Goal: Transaction & Acquisition: Purchase product/service

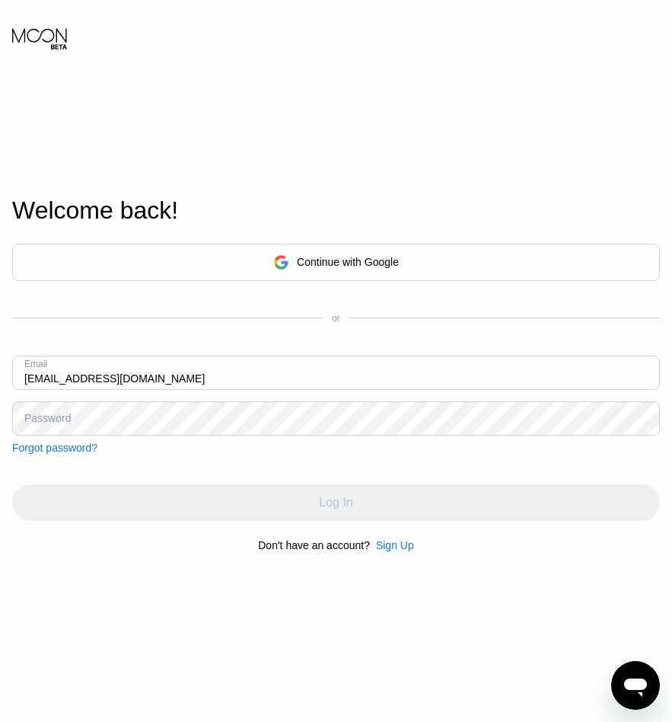
type input "xanxan@rustyload.com"
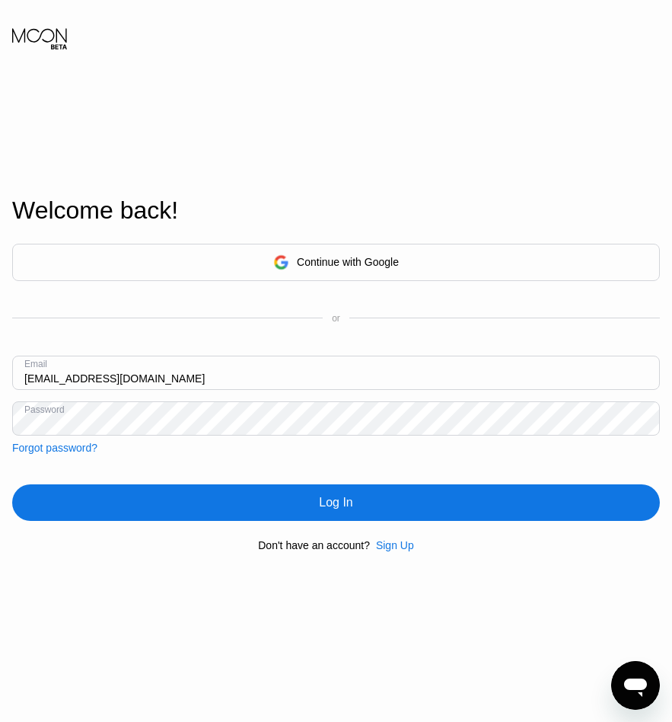
click at [197, 490] on div "Log In" at bounding box center [336, 502] width 648 height 37
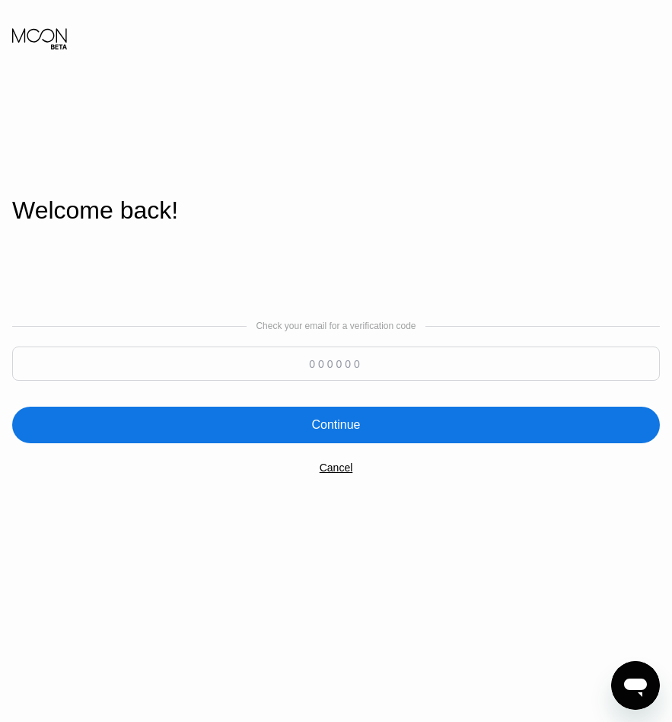
drag, startPoint x: 338, startPoint y: 358, endPoint x: 344, endPoint y: 364, distance: 8.6
click at [338, 359] on input at bounding box center [336, 363] width 648 height 34
paste input "771420"
type input "771420"
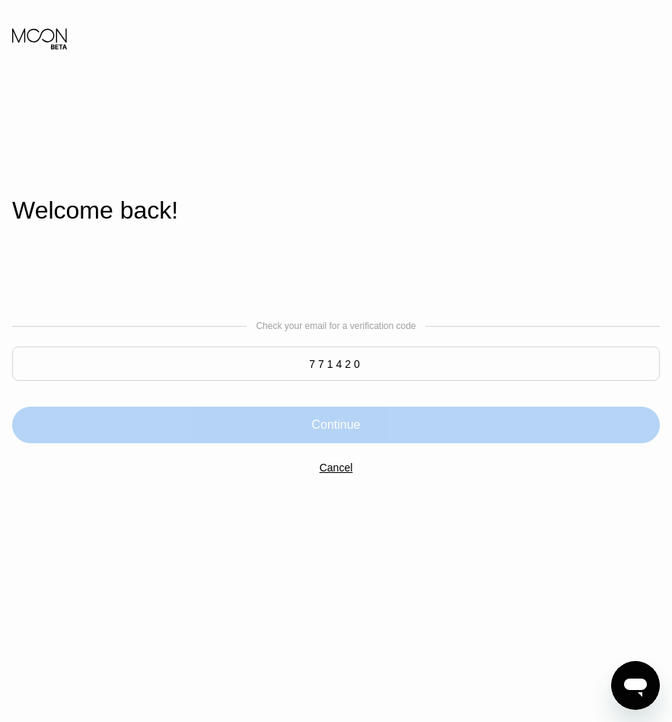
click at [376, 418] on div "Continue" at bounding box center [336, 424] width 648 height 37
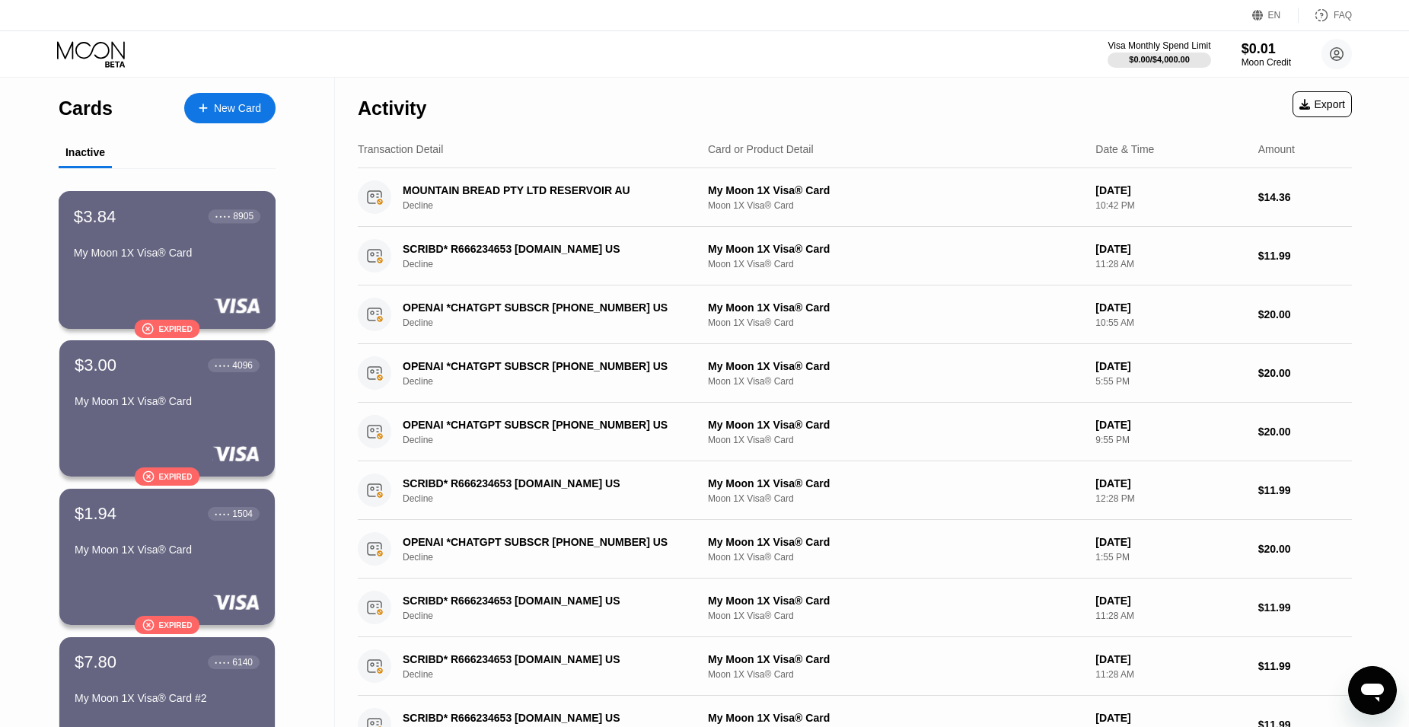
click at [133, 259] on div "My Moon 1X Visa® Card" at bounding box center [167, 253] width 186 height 12
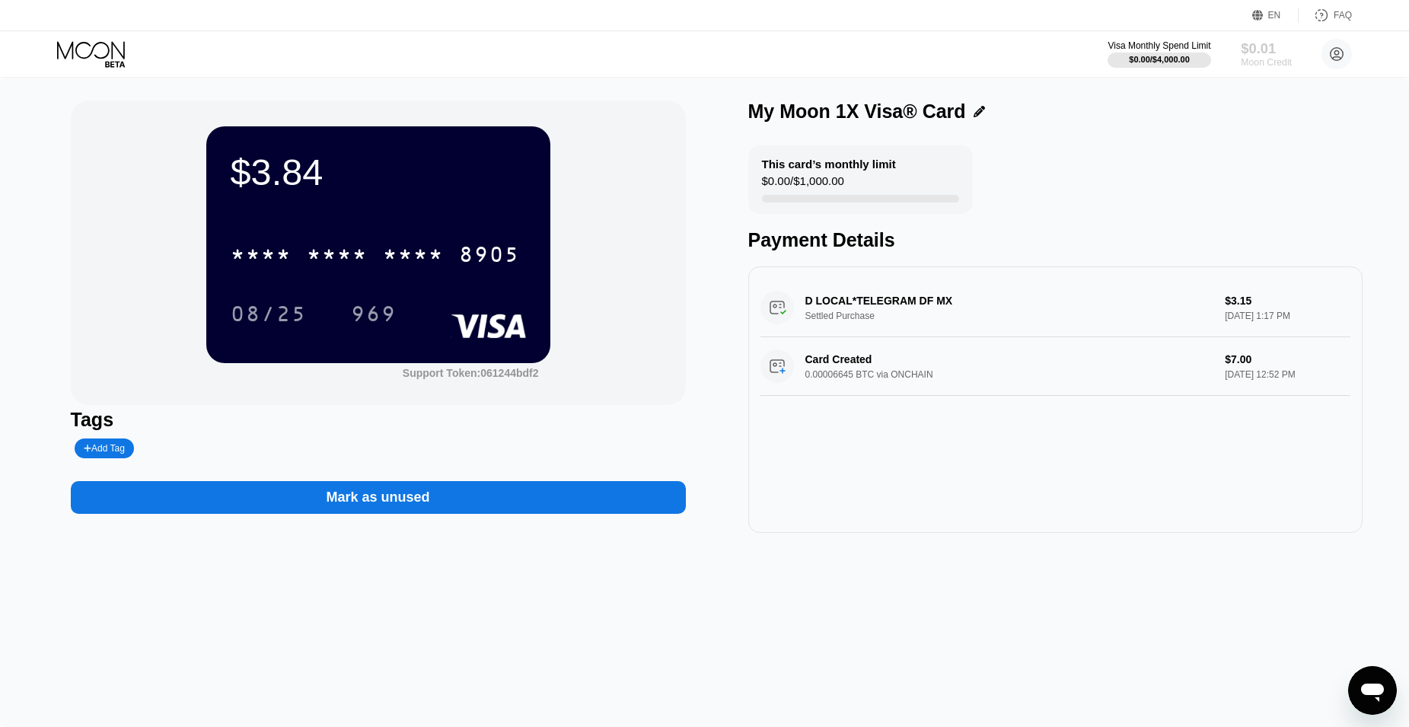
click at [671, 45] on div "$0.01" at bounding box center [1266, 48] width 51 height 16
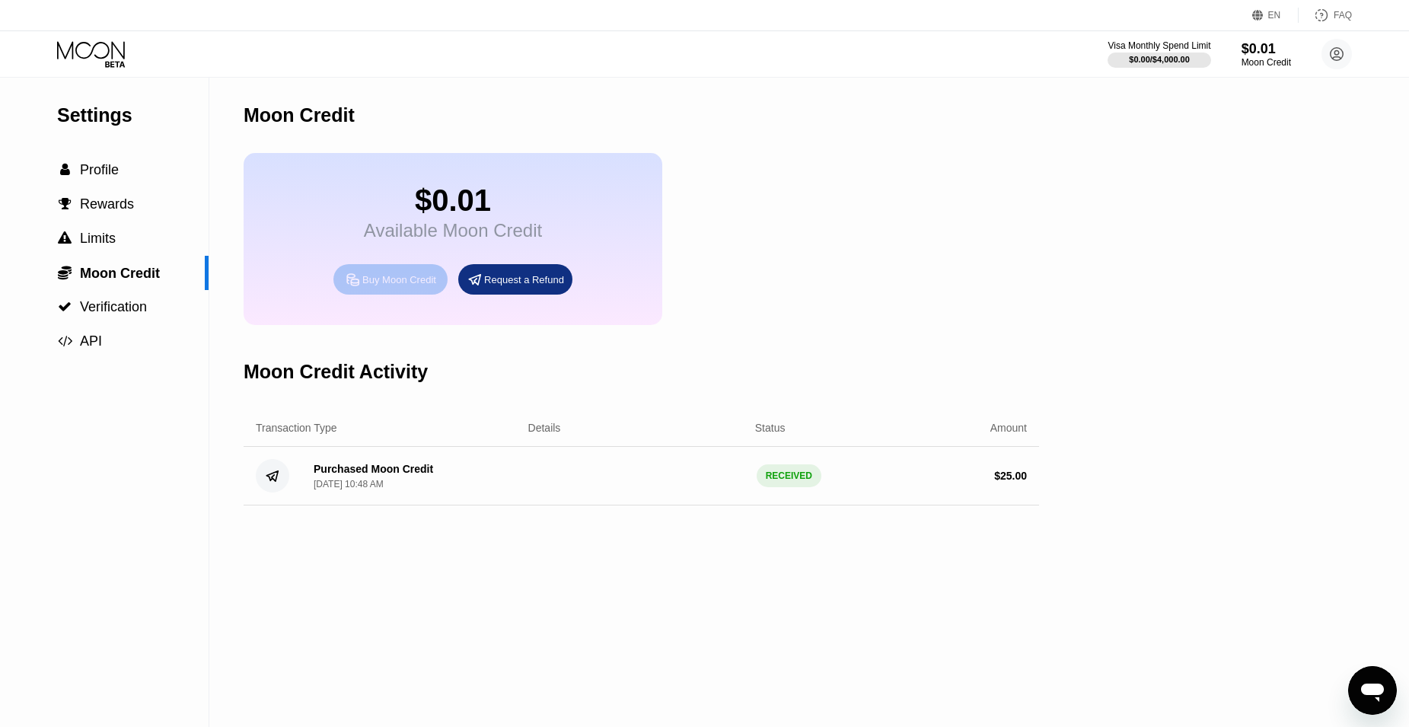
click at [383, 286] on div "Buy Moon Credit" at bounding box center [399, 279] width 74 height 13
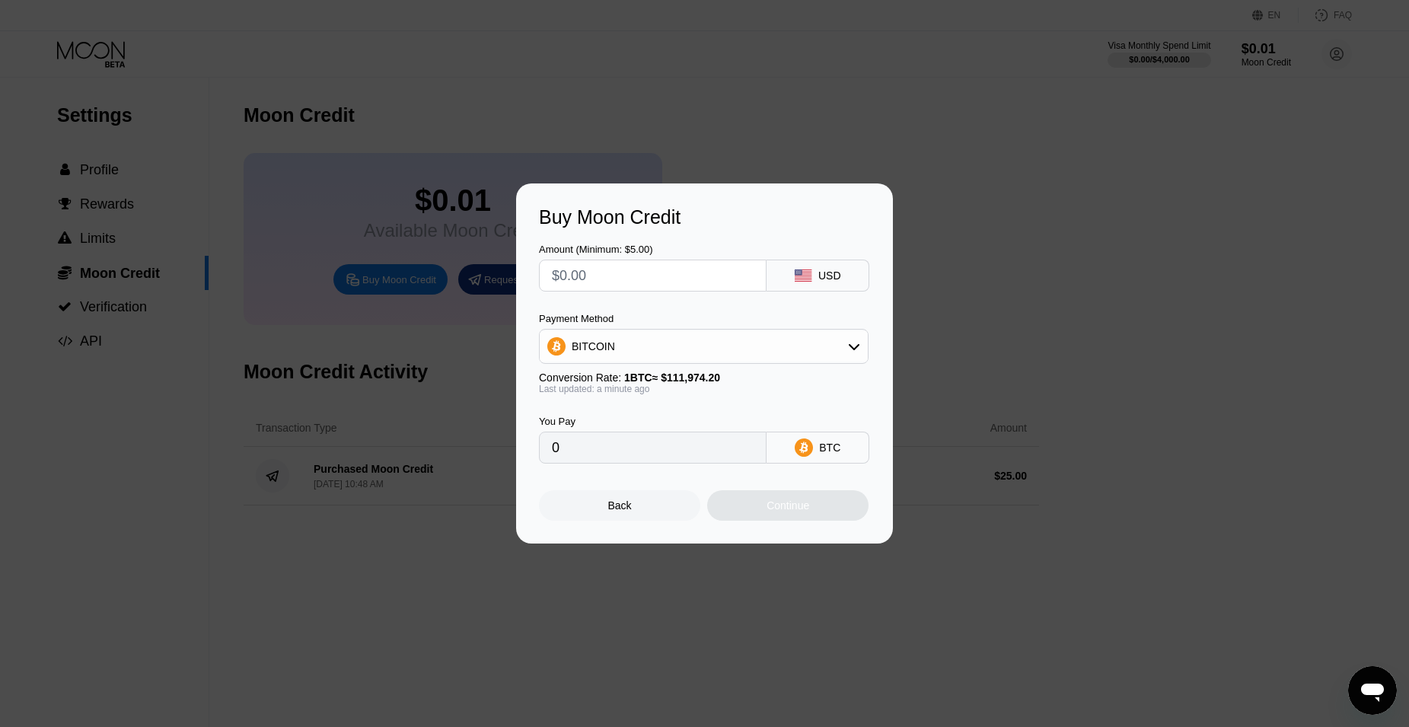
click at [416, 402] on div "Buy Moon Credit Amount (Minimum: $5.00) USD Payment Method BITCOIN Conversion R…" at bounding box center [704, 363] width 1409 height 360
click at [362, 413] on div "Buy Moon Credit Amount (Minimum: $5.00) USD Payment Method BITCOIN Conversion R…" at bounding box center [704, 363] width 1409 height 360
click at [139, 195] on div "Buy Moon Credit Amount (Minimum: $5.00) USD Payment Method BITCOIN Conversion R…" at bounding box center [704, 363] width 1409 height 360
click at [111, 183] on div "Buy Moon Credit Amount (Minimum: $5.00) USD Payment Method BITCOIN Conversion R…" at bounding box center [704, 363] width 1409 height 360
click at [589, 518] on div "Back" at bounding box center [619, 505] width 161 height 30
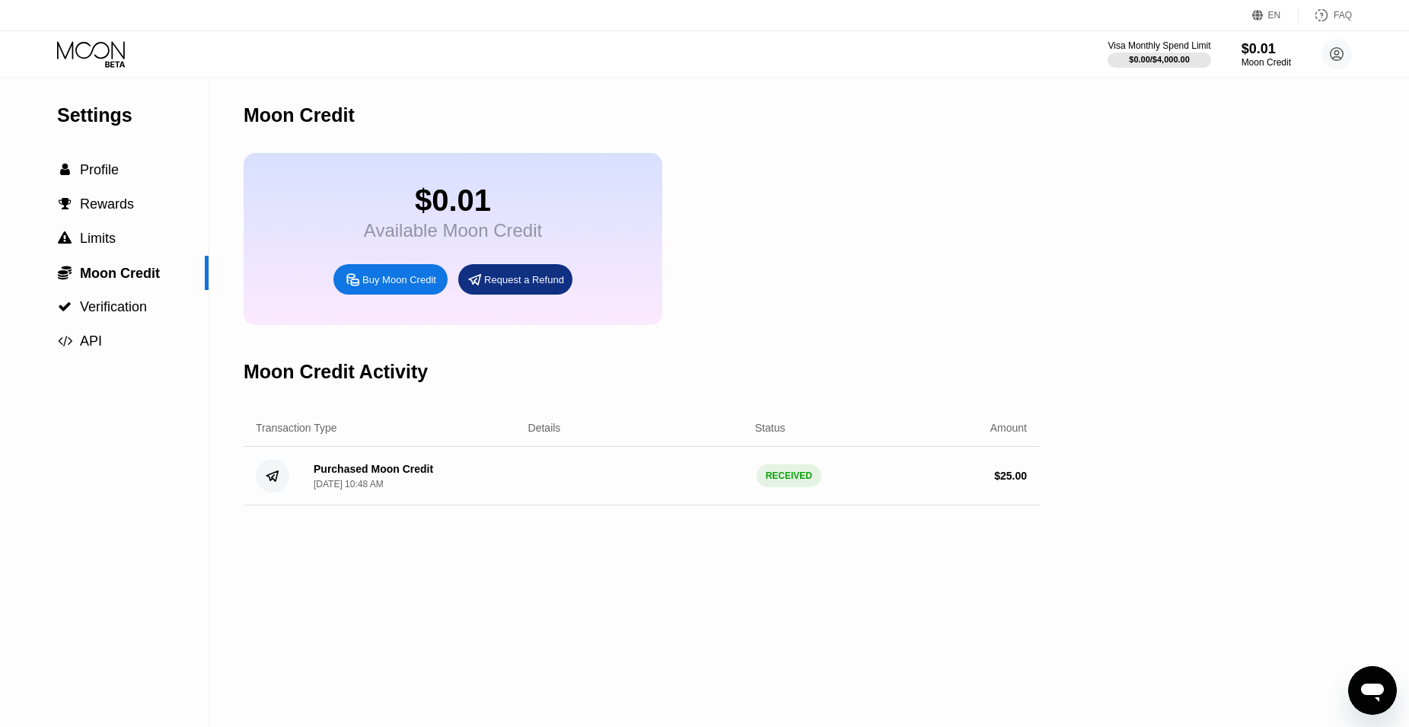
click at [106, 51] on icon at bounding box center [92, 54] width 71 height 27
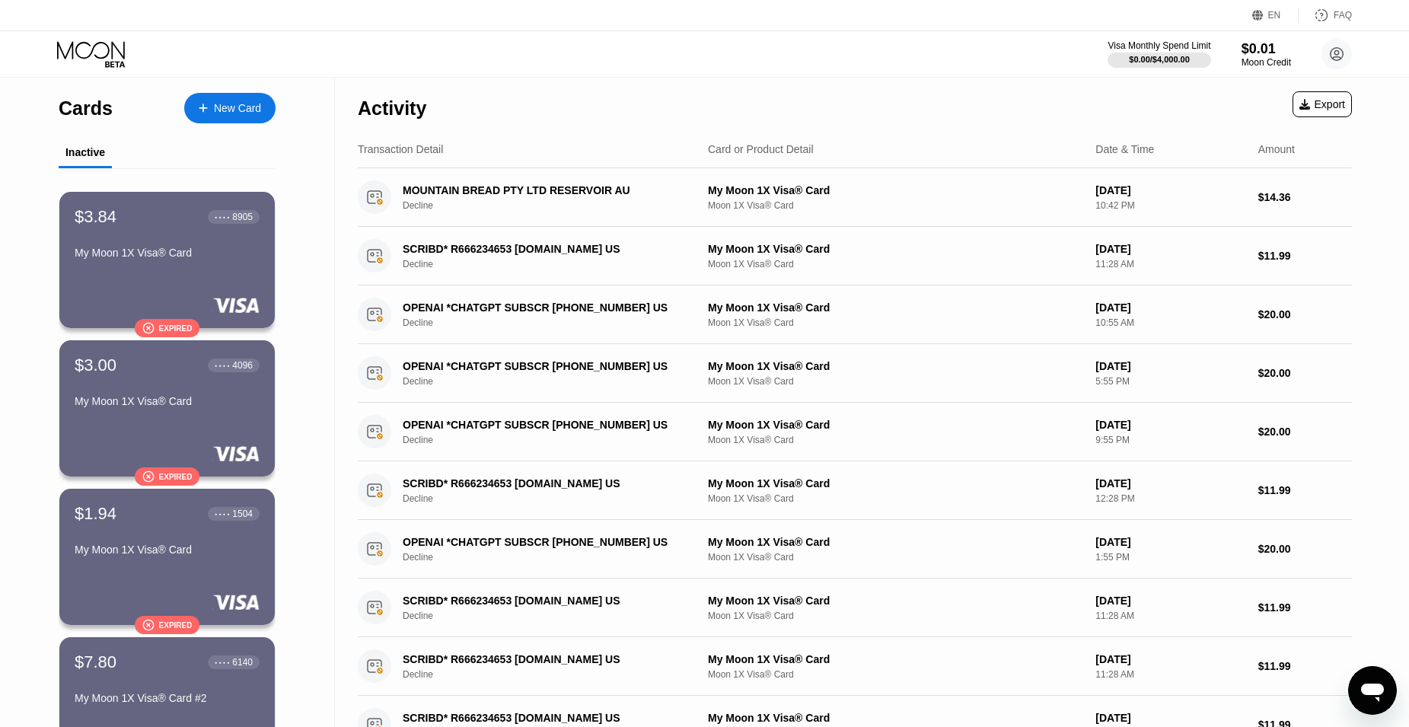
click at [222, 108] on div "New Card" at bounding box center [237, 108] width 47 height 13
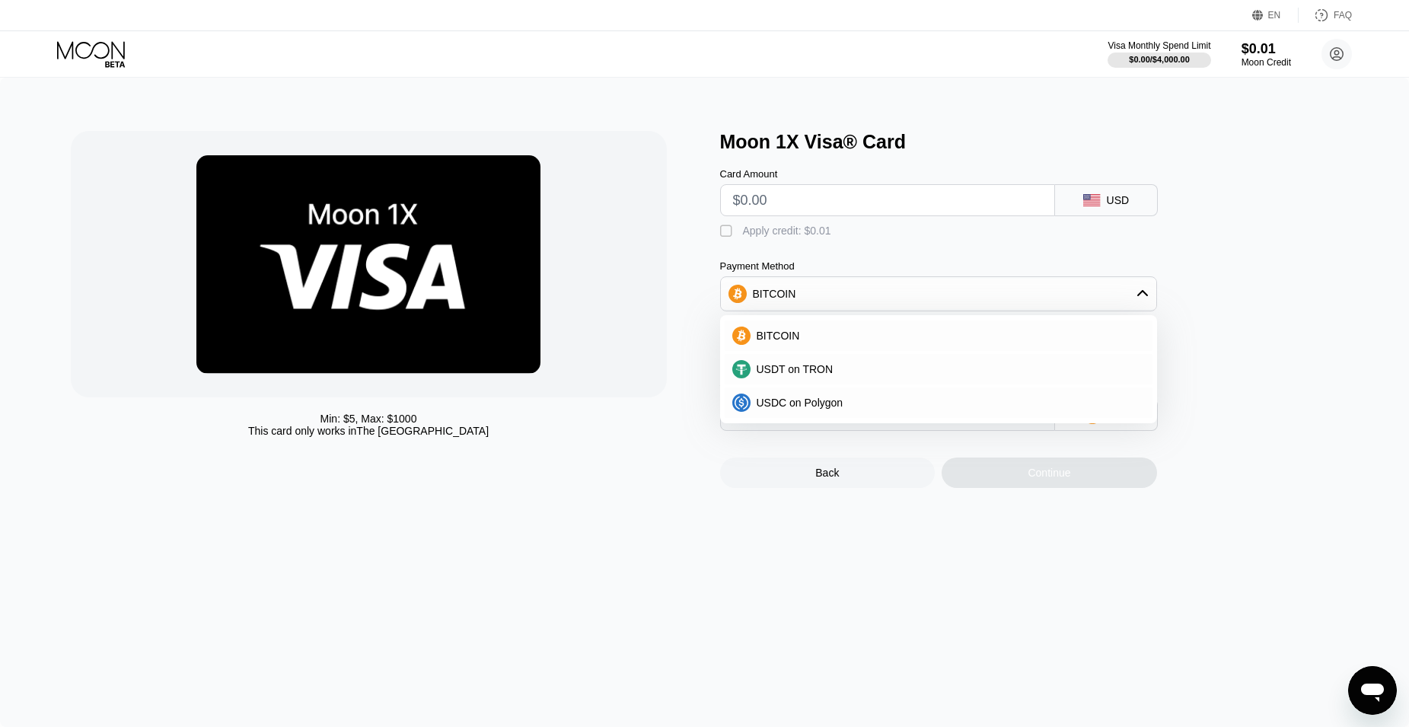
click at [727, 237] on div "" at bounding box center [727, 231] width 15 height 15
click at [727, 237] on div "" at bounding box center [727, 231] width 15 height 15
click at [1320, 285] on div "Moon 1X Visa® Card Card Amount USD  Apply credit: $0.01 Payment Method BITCOIN…" at bounding box center [1037, 309] width 634 height 357
click at [849, 486] on div "Back" at bounding box center [827, 472] width 215 height 30
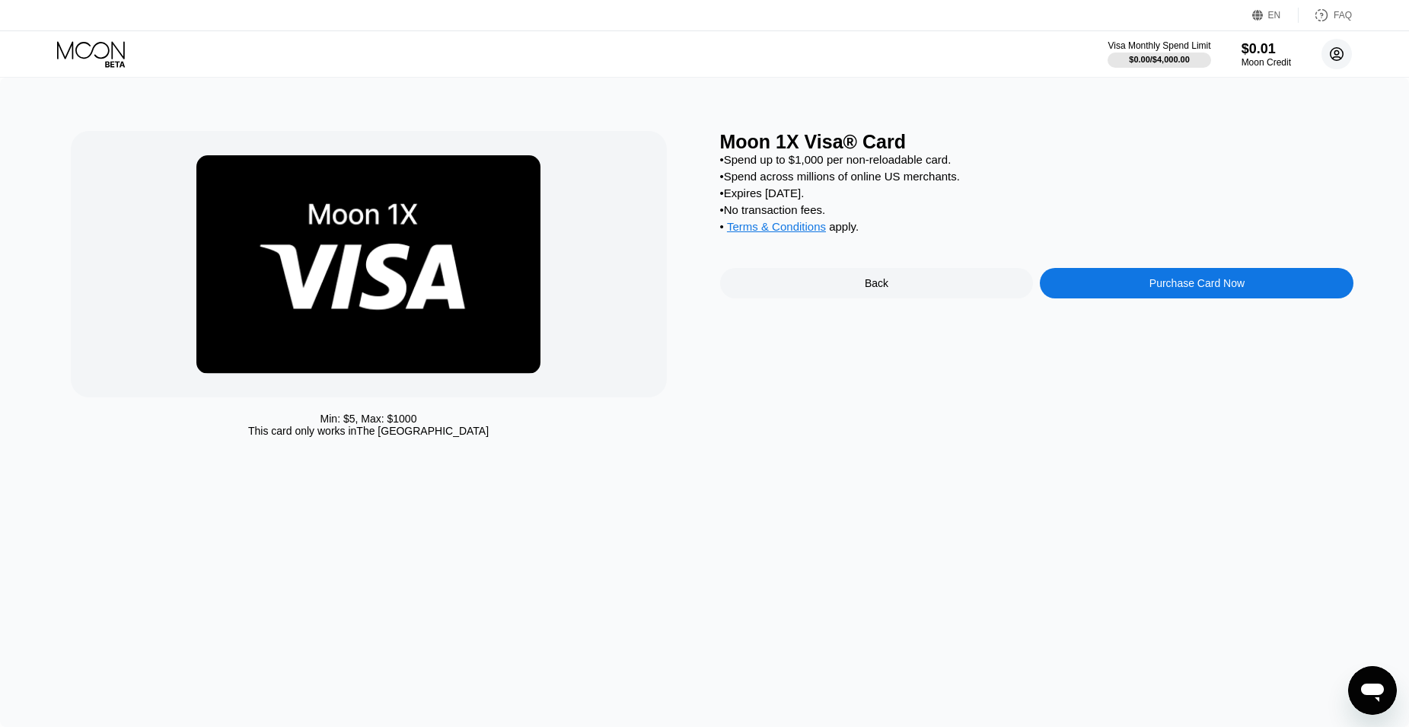
click at [1332, 56] on circle at bounding box center [1336, 54] width 30 height 30
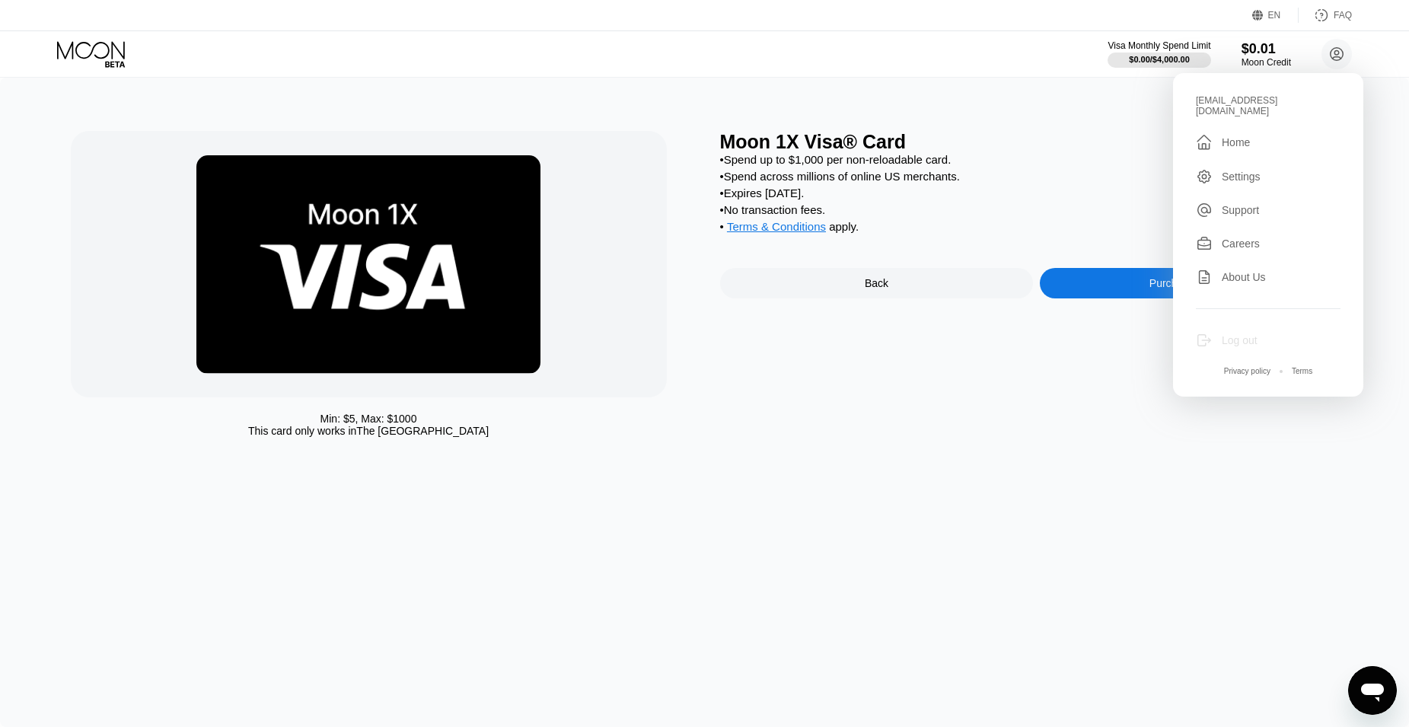
click at [1251, 334] on div "Log out" at bounding box center [1240, 340] width 36 height 12
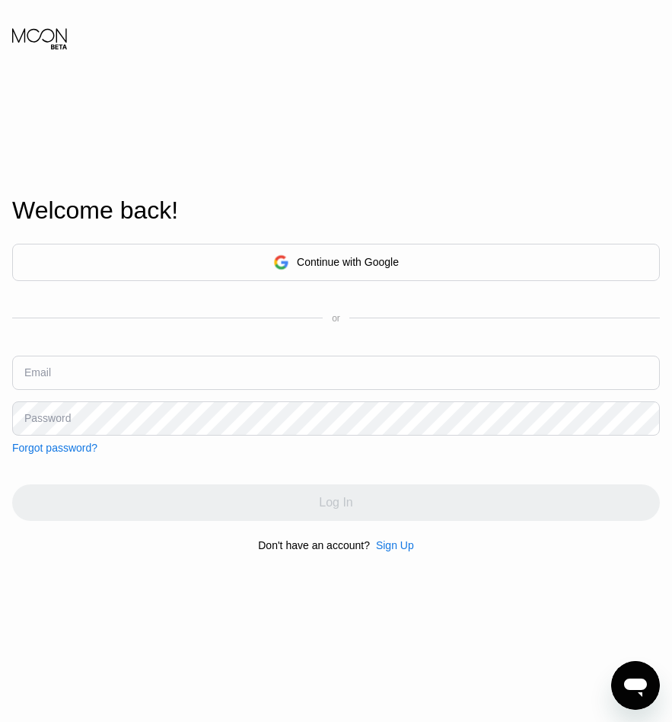
click at [391, 550] on div "Sign Up" at bounding box center [395, 545] width 38 height 12
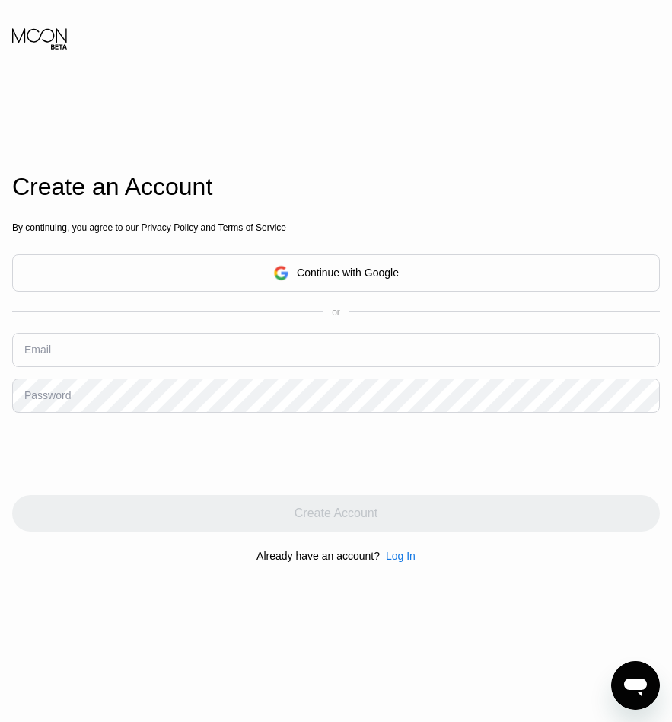
click at [178, 338] on input "text" at bounding box center [336, 350] width 648 height 34
paste input "xanxan@tiffincrane.com"
type input "xanxan@tiffincrane.com"
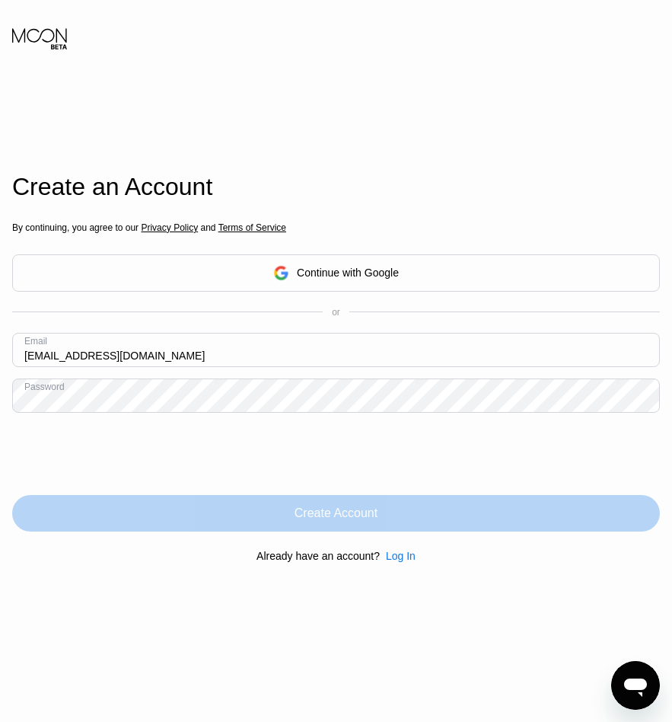
click at [224, 508] on div "Create Account" at bounding box center [336, 513] width 648 height 37
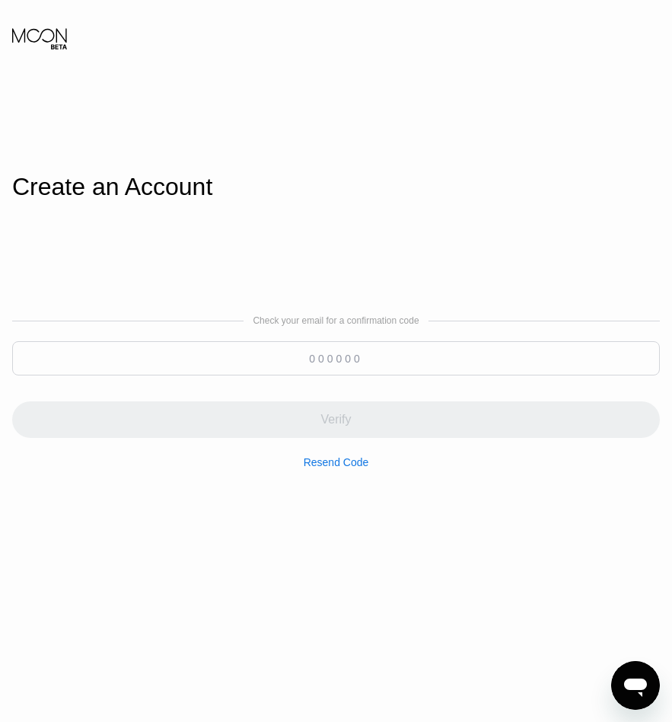
click at [228, 358] on input at bounding box center [336, 358] width 648 height 34
paste input "890190"
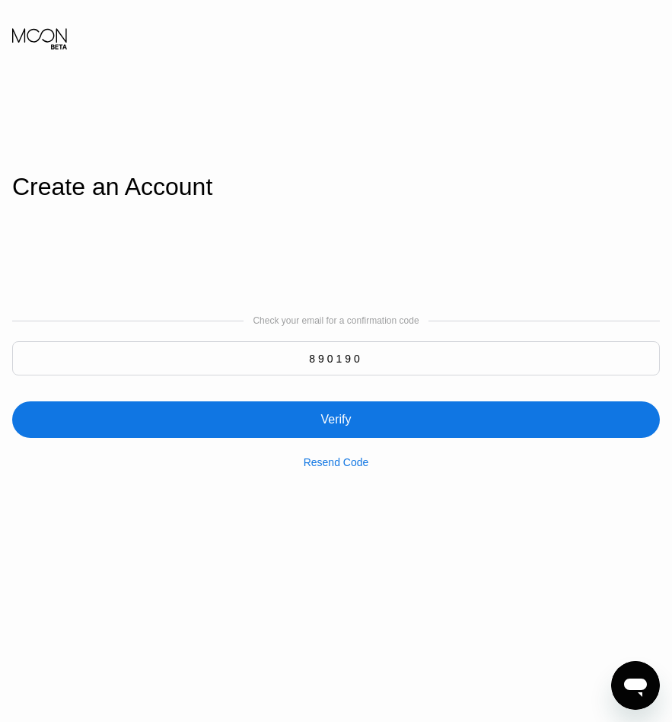
type input "890190"
click at [266, 413] on div "Verify" at bounding box center [336, 419] width 648 height 37
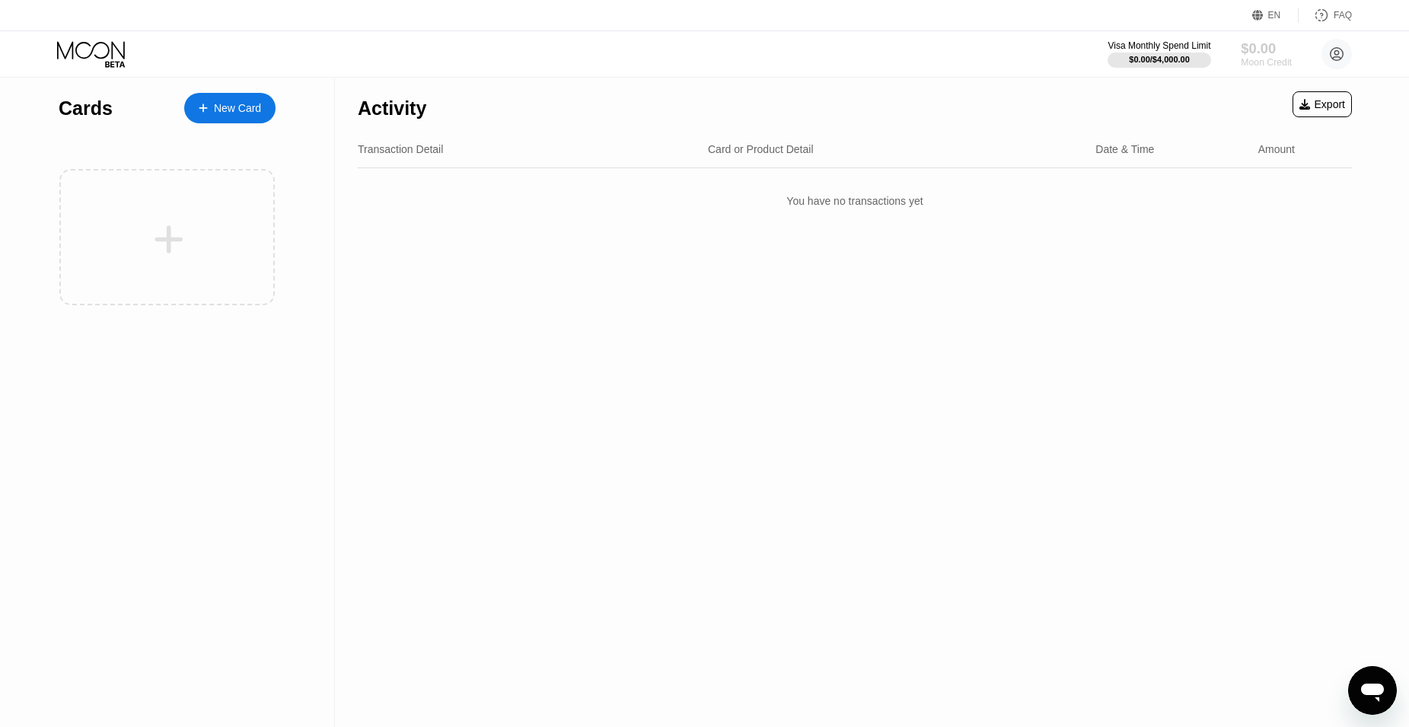
click at [683, 56] on div "$0.00" at bounding box center [1266, 48] width 51 height 16
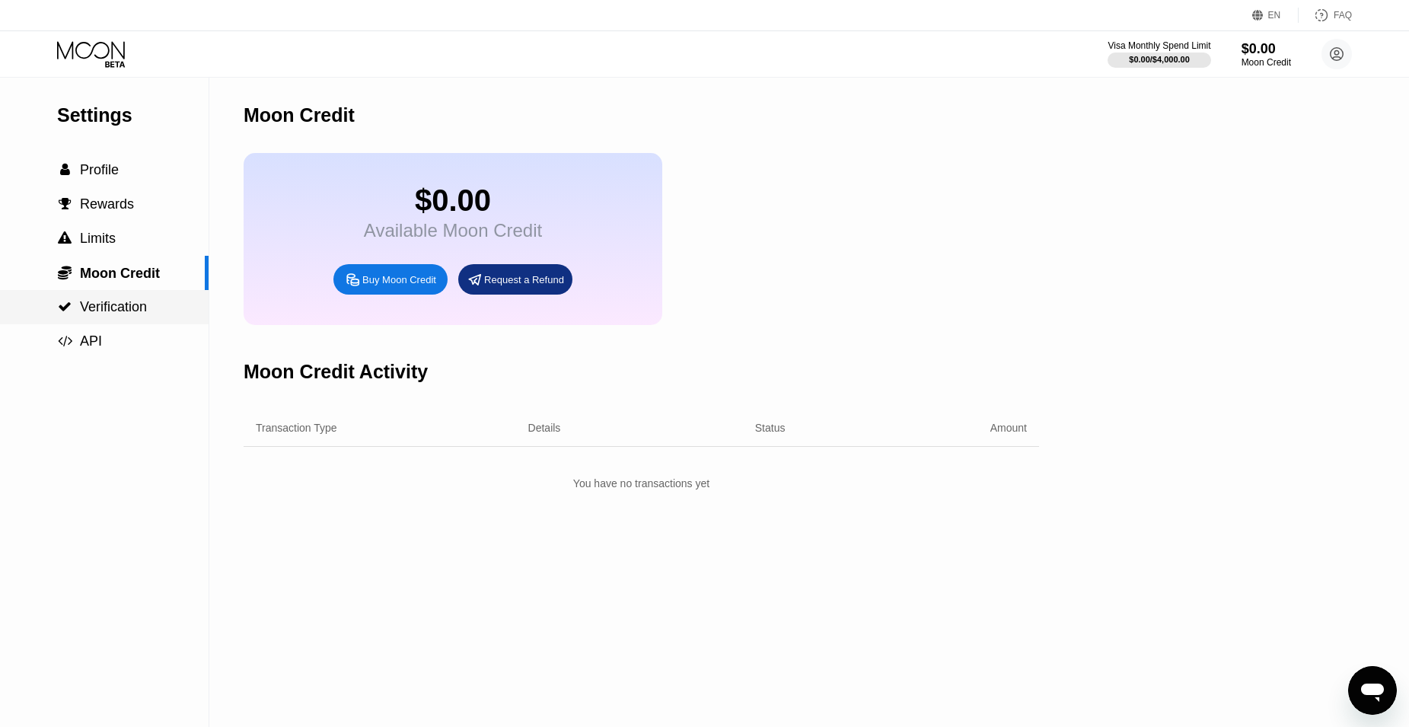
click at [108, 314] on span "Verification" at bounding box center [113, 306] width 67 height 15
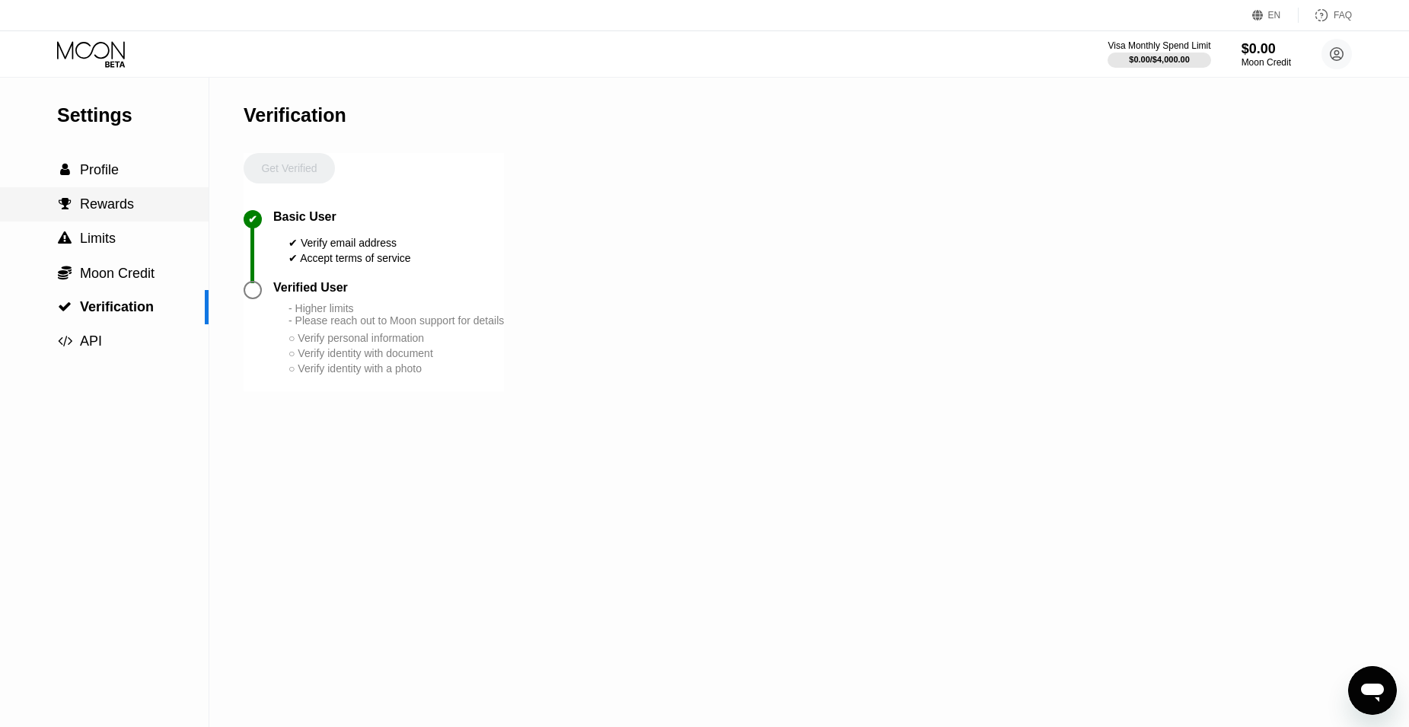
click at [107, 209] on span "Rewards" at bounding box center [107, 203] width 54 height 15
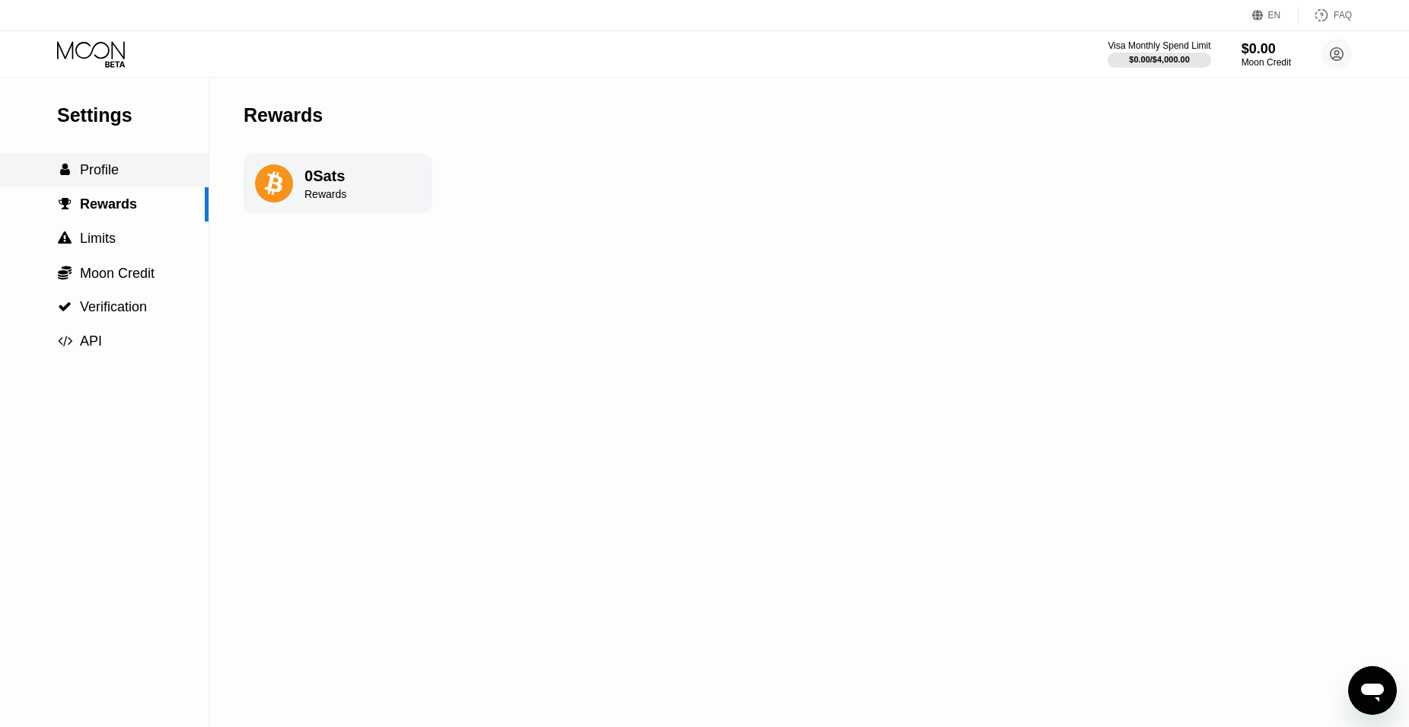
click at [107, 177] on span "Profile" at bounding box center [99, 169] width 39 height 15
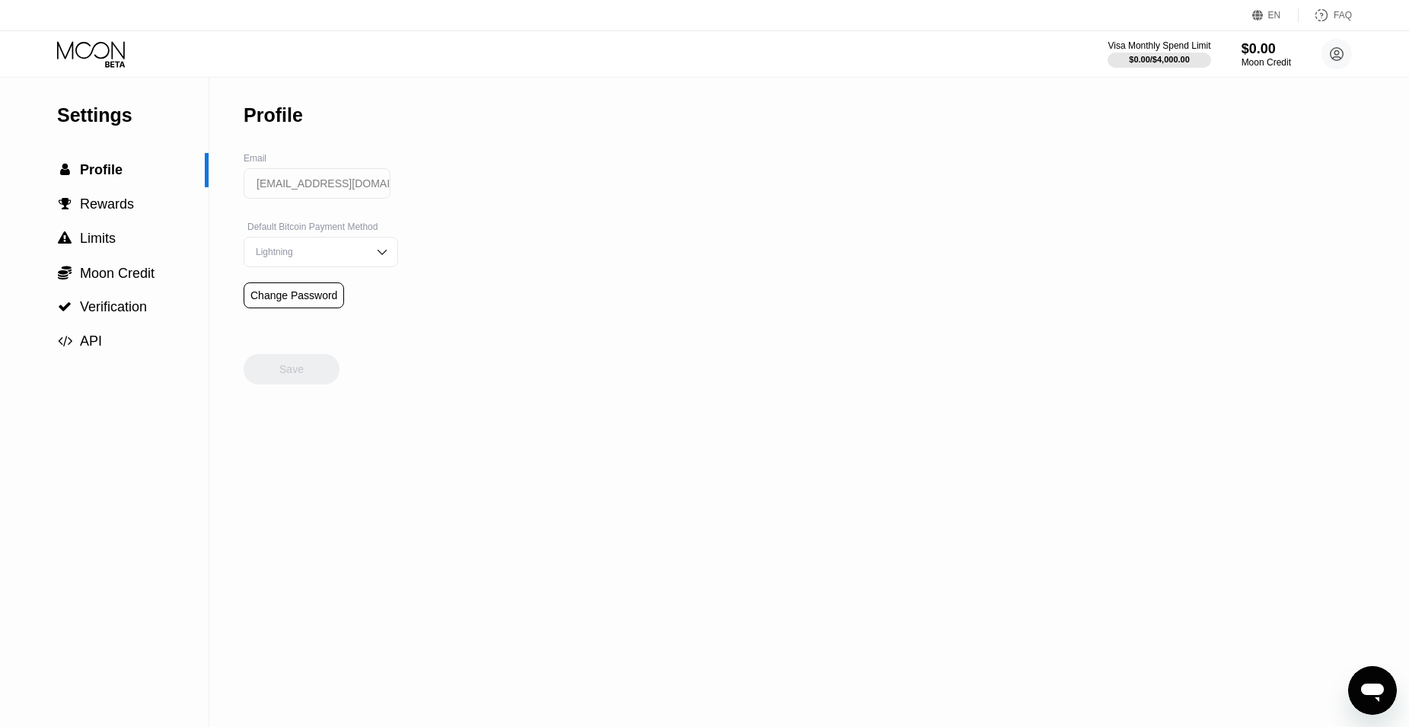
click at [355, 253] on div "Lightning" at bounding box center [321, 252] width 155 height 30
click at [292, 318] on div "On-Chain" at bounding box center [321, 313] width 138 height 11
click at [296, 376] on div "Save" at bounding box center [291, 369] width 24 height 14
click at [683, 56] on div "$0.00" at bounding box center [1266, 48] width 51 height 16
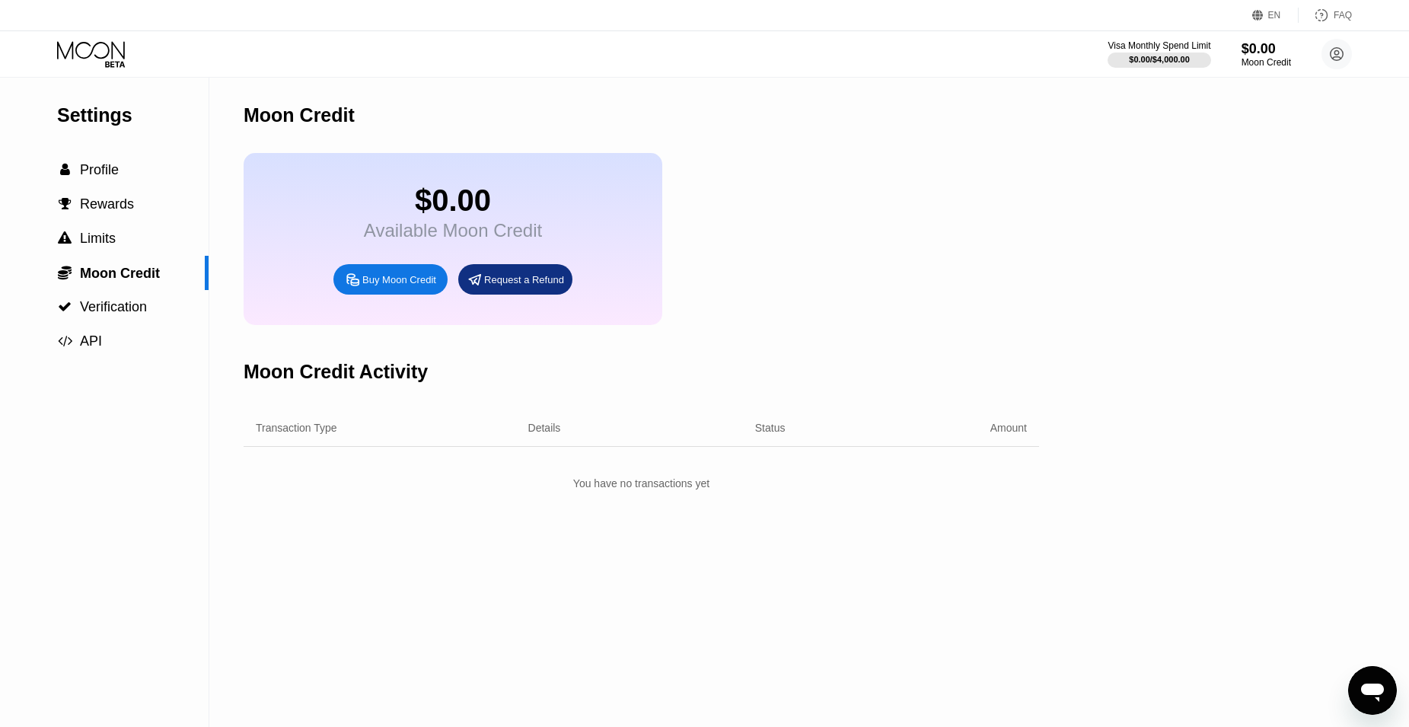
click at [407, 286] on div "Buy Moon Credit" at bounding box center [399, 279] width 74 height 13
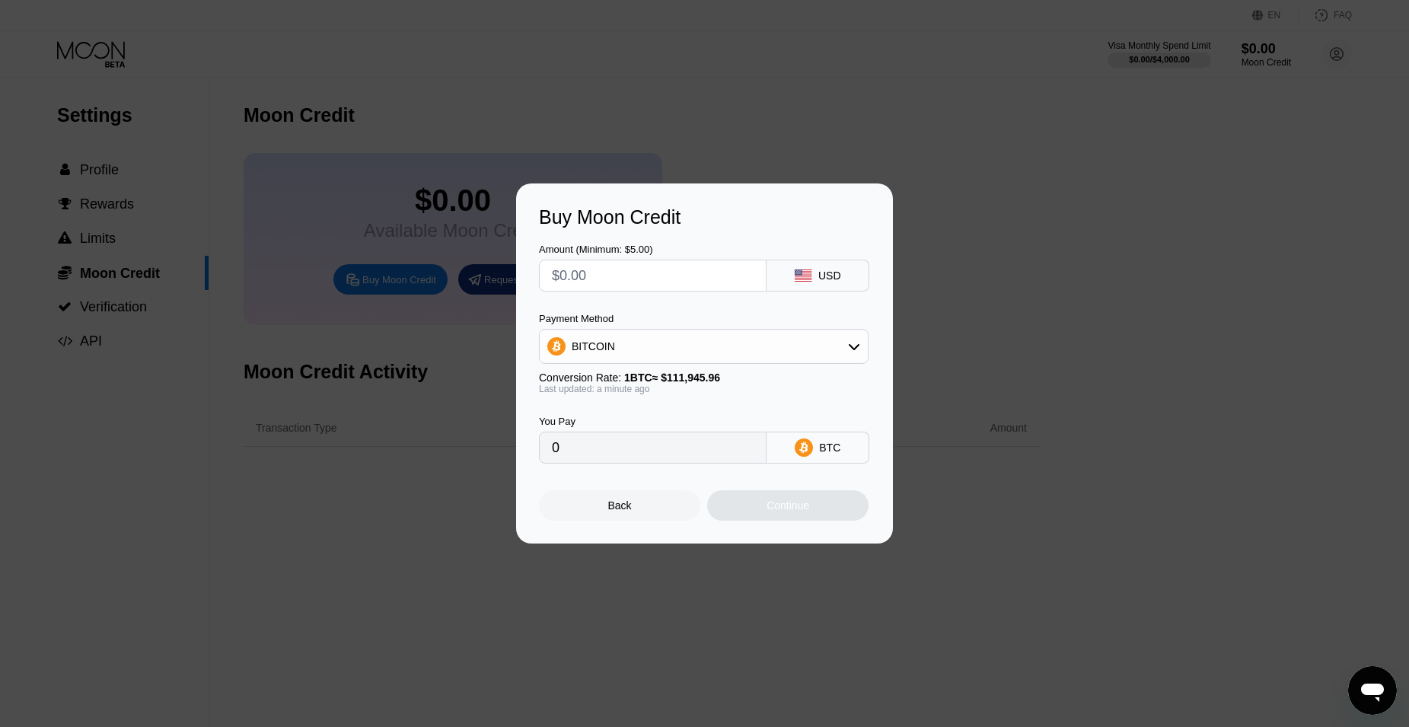
click at [648, 279] on input "text" at bounding box center [653, 275] width 202 height 30
click at [588, 268] on input "text" at bounding box center [653, 275] width 202 height 30
type input "$4"
type input "0.00003574"
type input "$40"
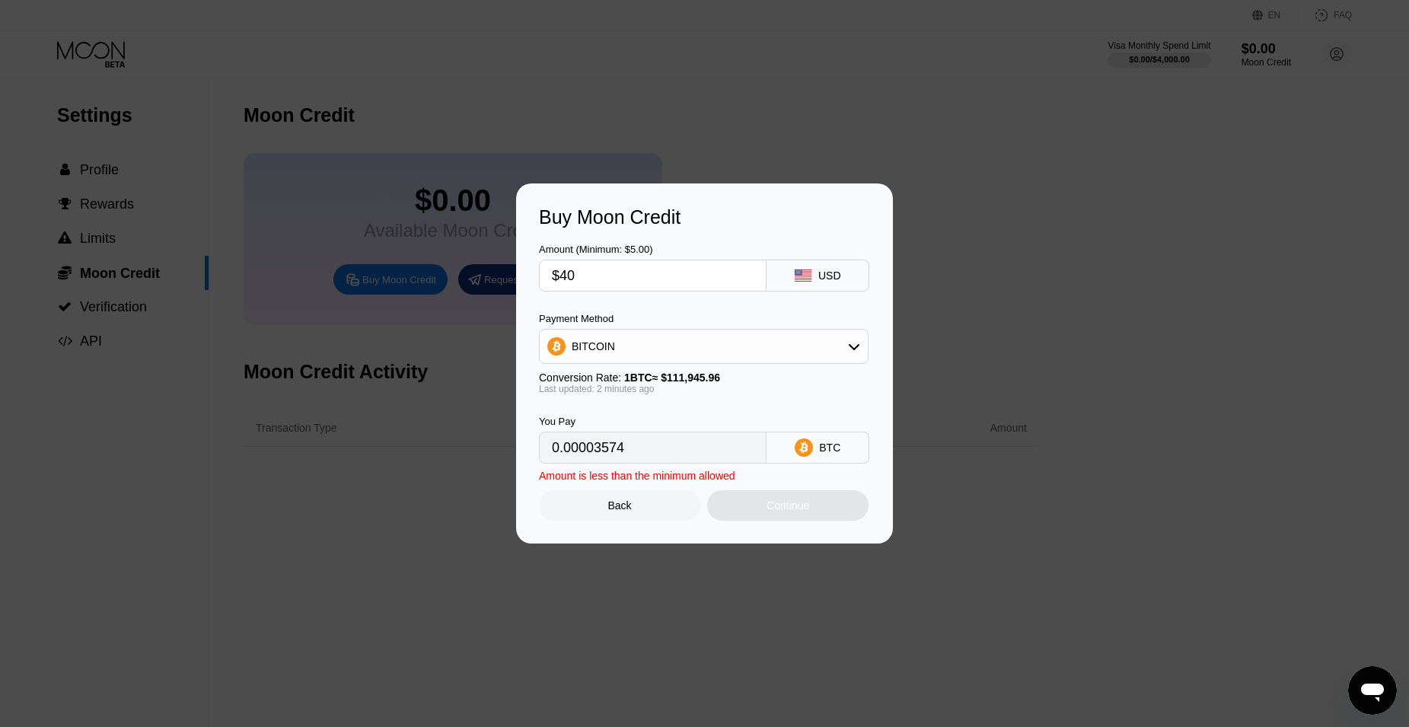
type input "0.00035732"
type input "$40"
click at [683, 451] on input "0.00035732" at bounding box center [653, 447] width 202 height 30
click at [683, 512] on div "Continue" at bounding box center [788, 505] width 43 height 12
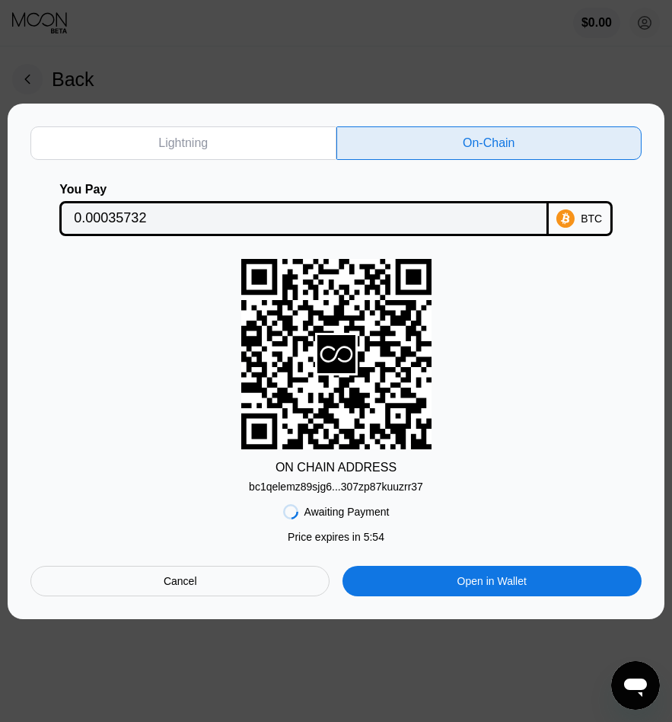
click at [276, 211] on input "0.00035732" at bounding box center [304, 218] width 460 height 30
click at [397, 486] on div "bc1qelemz89sjg6...307zp87kuuzrr37" at bounding box center [336, 486] width 174 height 12
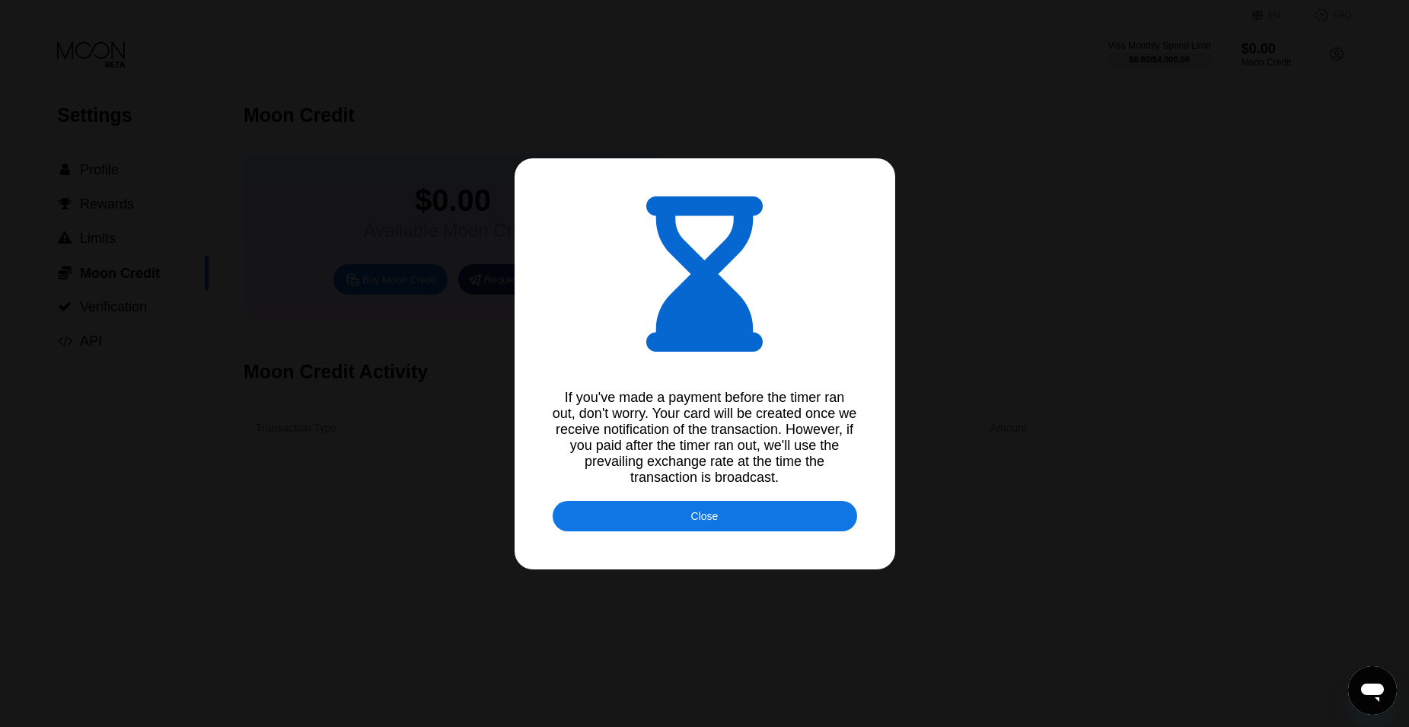
type input "0.00035731"
click at [596, 393] on div "If you've made a payment before the timer ran out, don't worry. Your card will …" at bounding box center [705, 438] width 304 height 96
click at [674, 441] on div "If you've made a payment before the timer ran out, don't worry. Your card will …" at bounding box center [705, 438] width 304 height 96
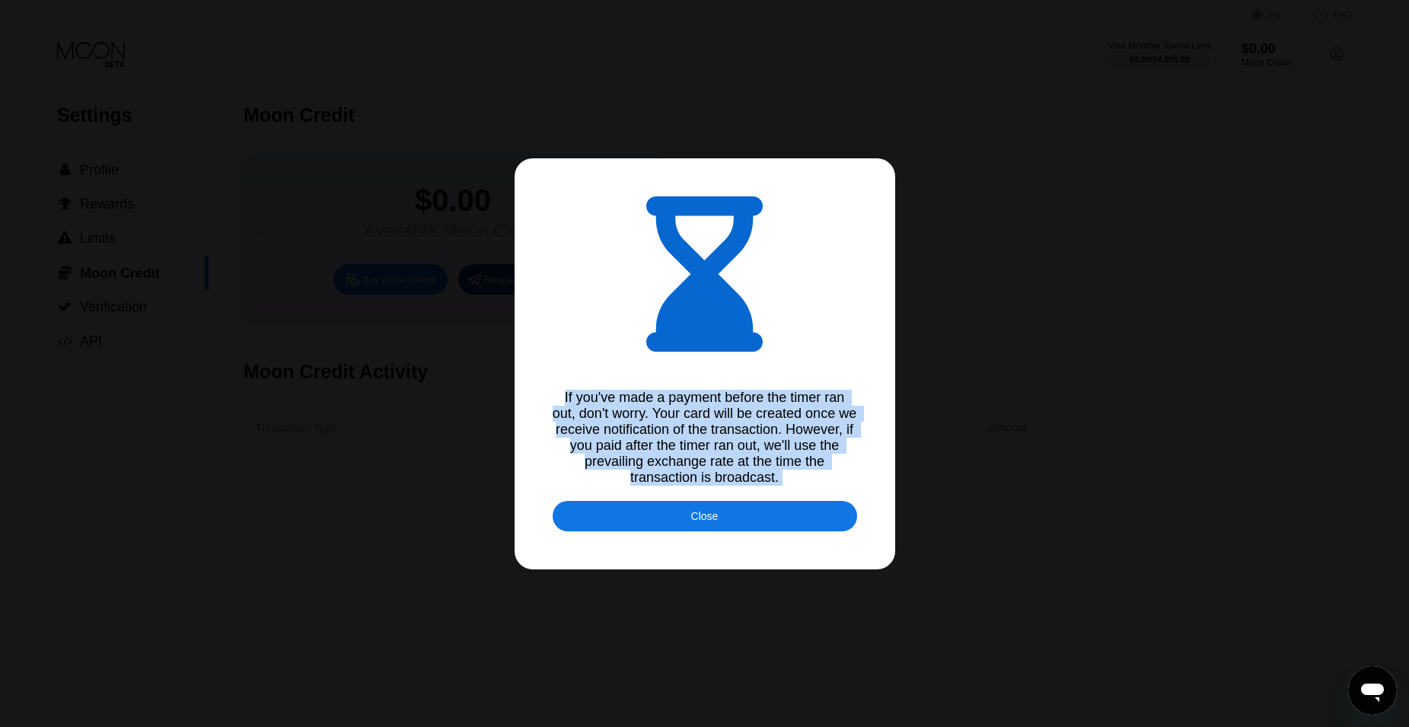
click at [674, 441] on div "If you've made a payment before the timer ran out, don't worry. Your card will …" at bounding box center [705, 438] width 304 height 96
copy div "If you've made a payment before the timer ran out, don't worry. Your card will …"
click at [683, 526] on div "Close" at bounding box center [705, 516] width 304 height 30
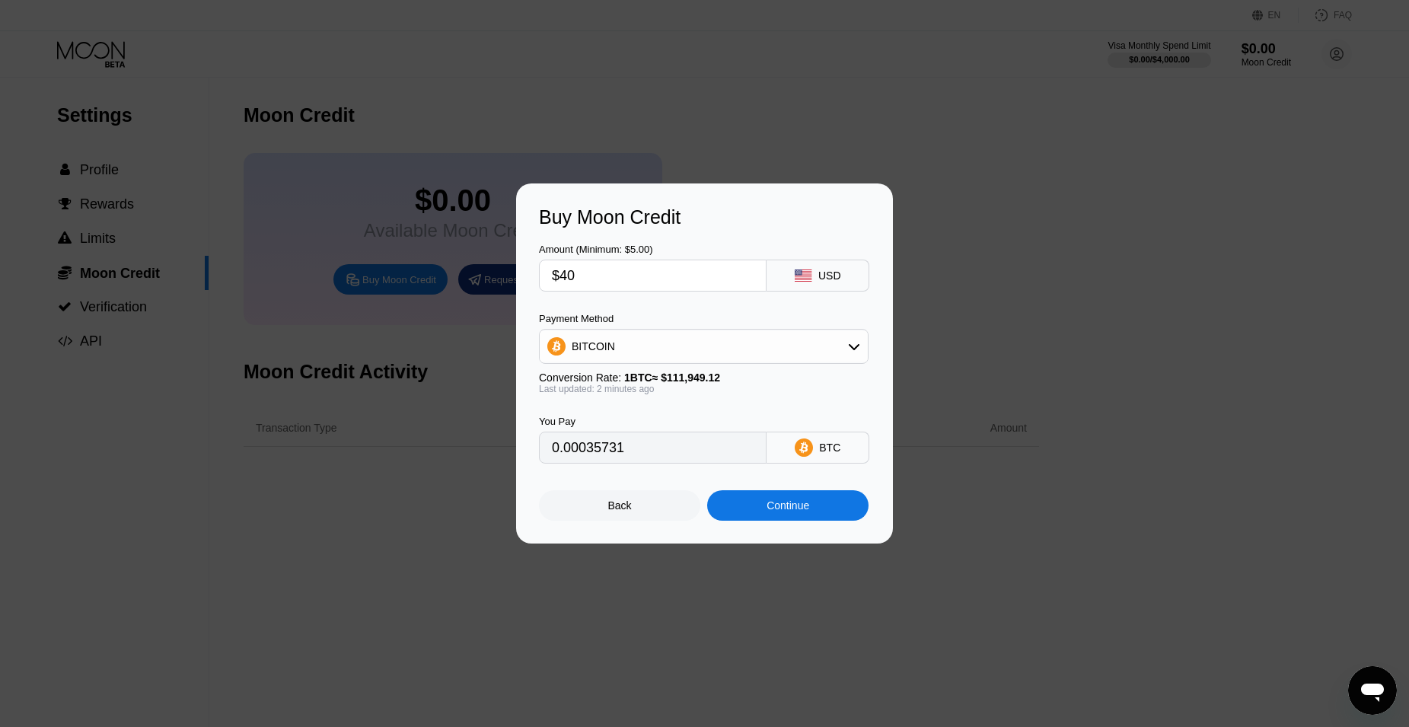
click at [431, 505] on div "Buy Moon Credit Amount (Minimum: $5.00) $40 USD Payment Method BITCOIN Conversi…" at bounding box center [704, 363] width 1409 height 360
click at [606, 519] on div "Back" at bounding box center [619, 505] width 161 height 30
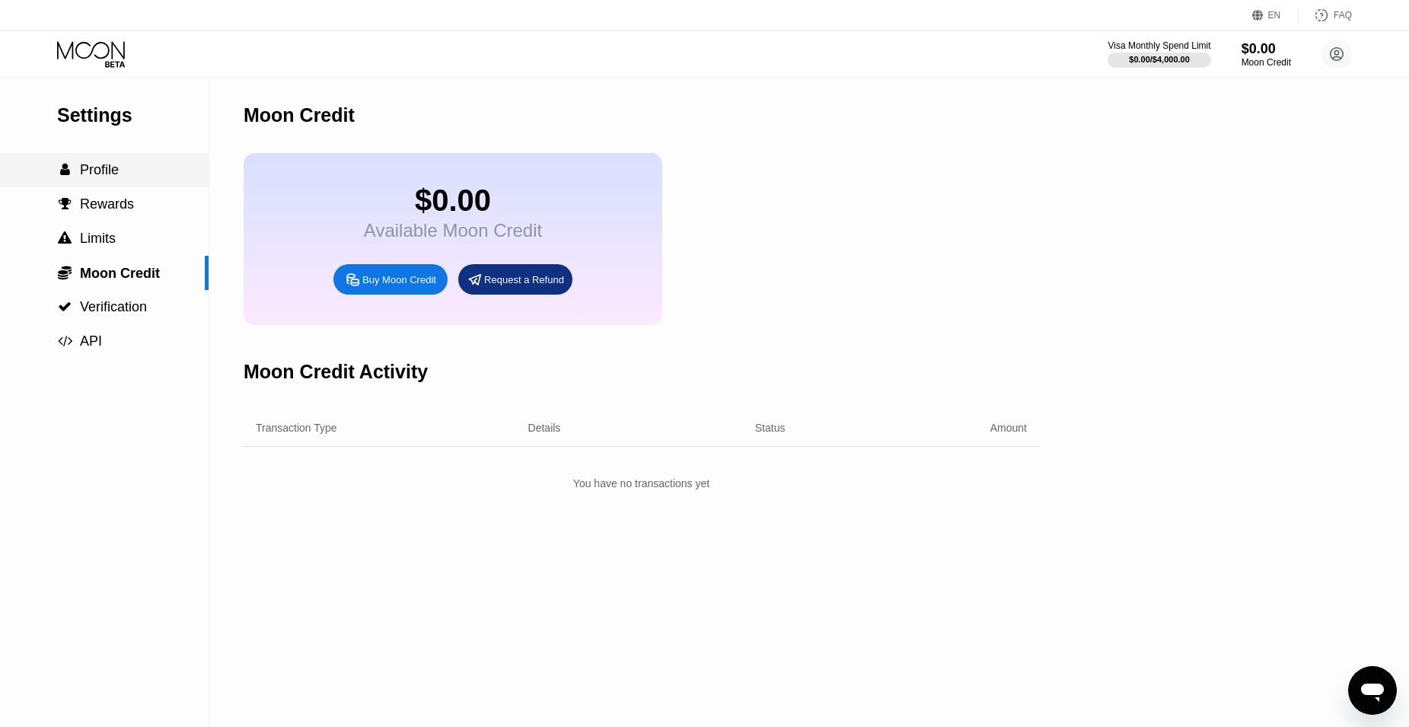
click at [102, 176] on span "Profile" at bounding box center [99, 169] width 39 height 15
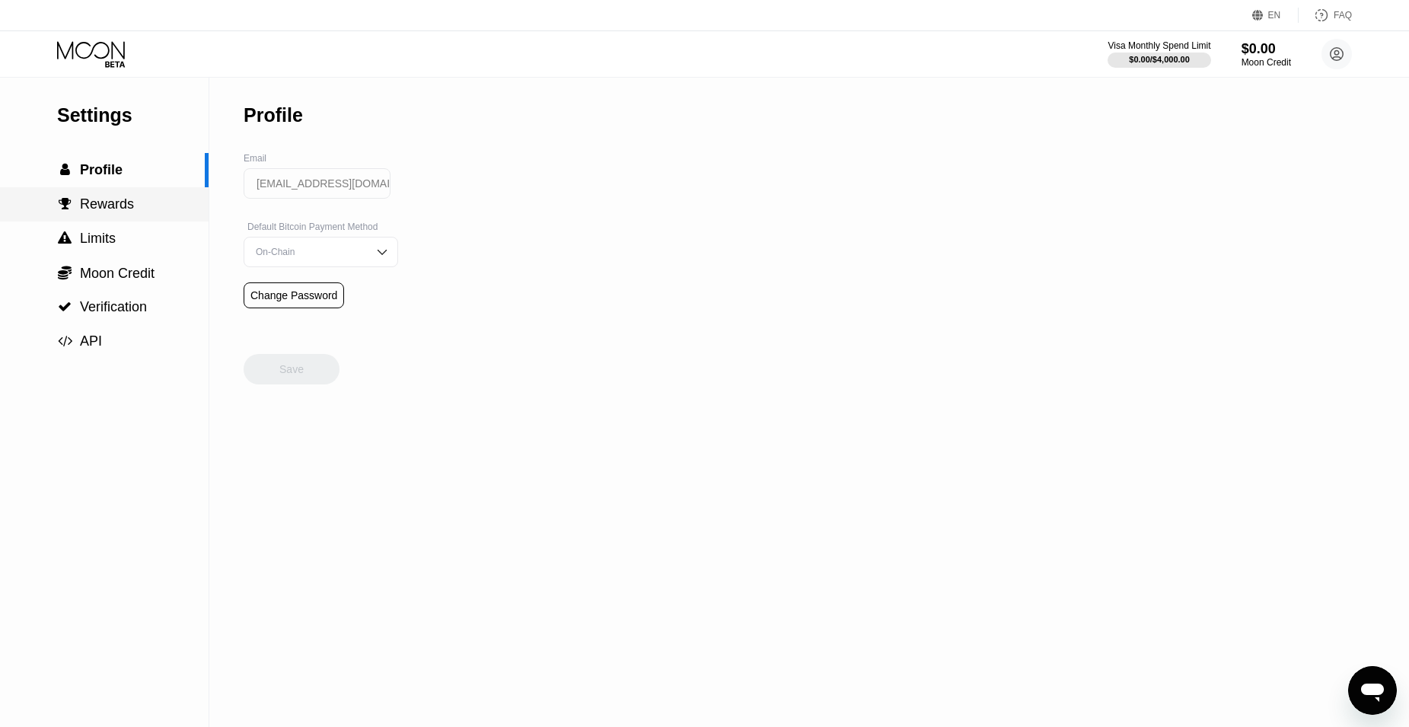
click at [118, 212] on span "Rewards" at bounding box center [107, 203] width 54 height 15
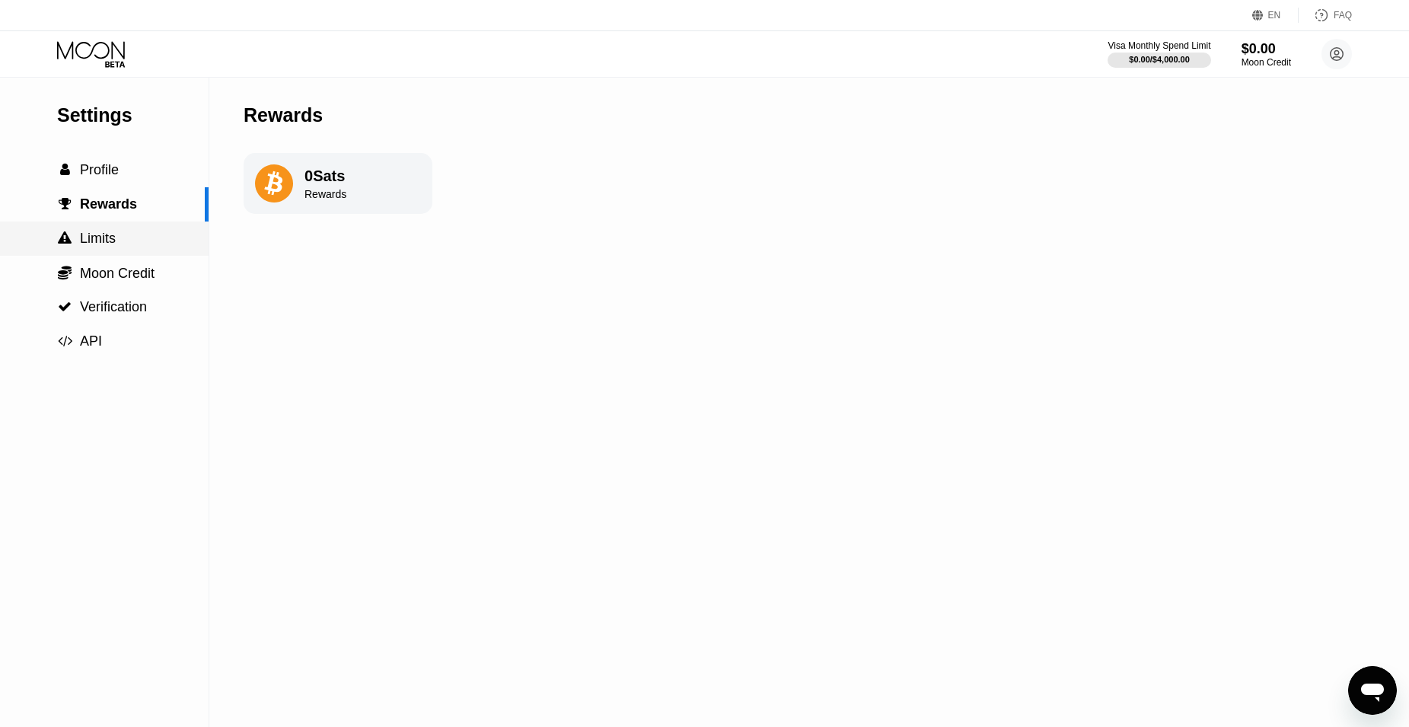
click at [109, 237] on span "Limits" at bounding box center [98, 238] width 36 height 15
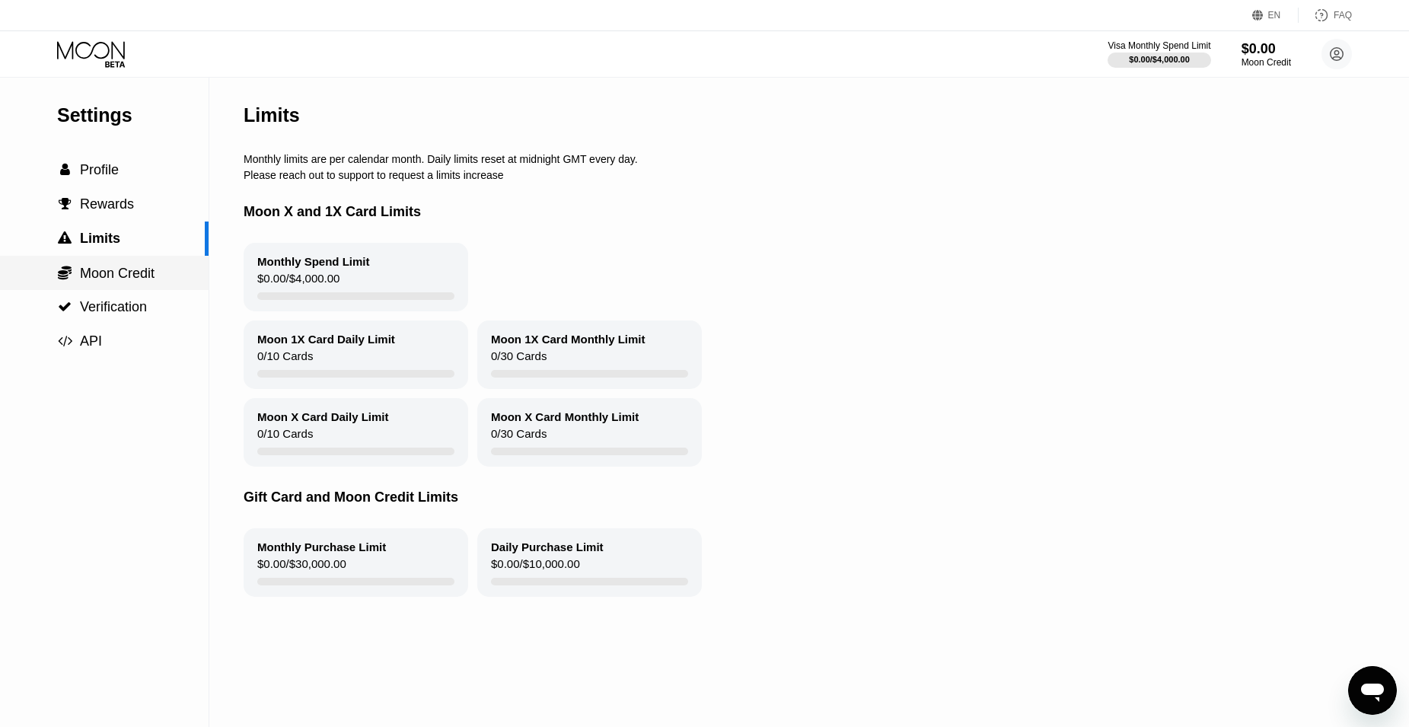
click at [107, 281] on span "Moon Credit" at bounding box center [117, 273] width 75 height 15
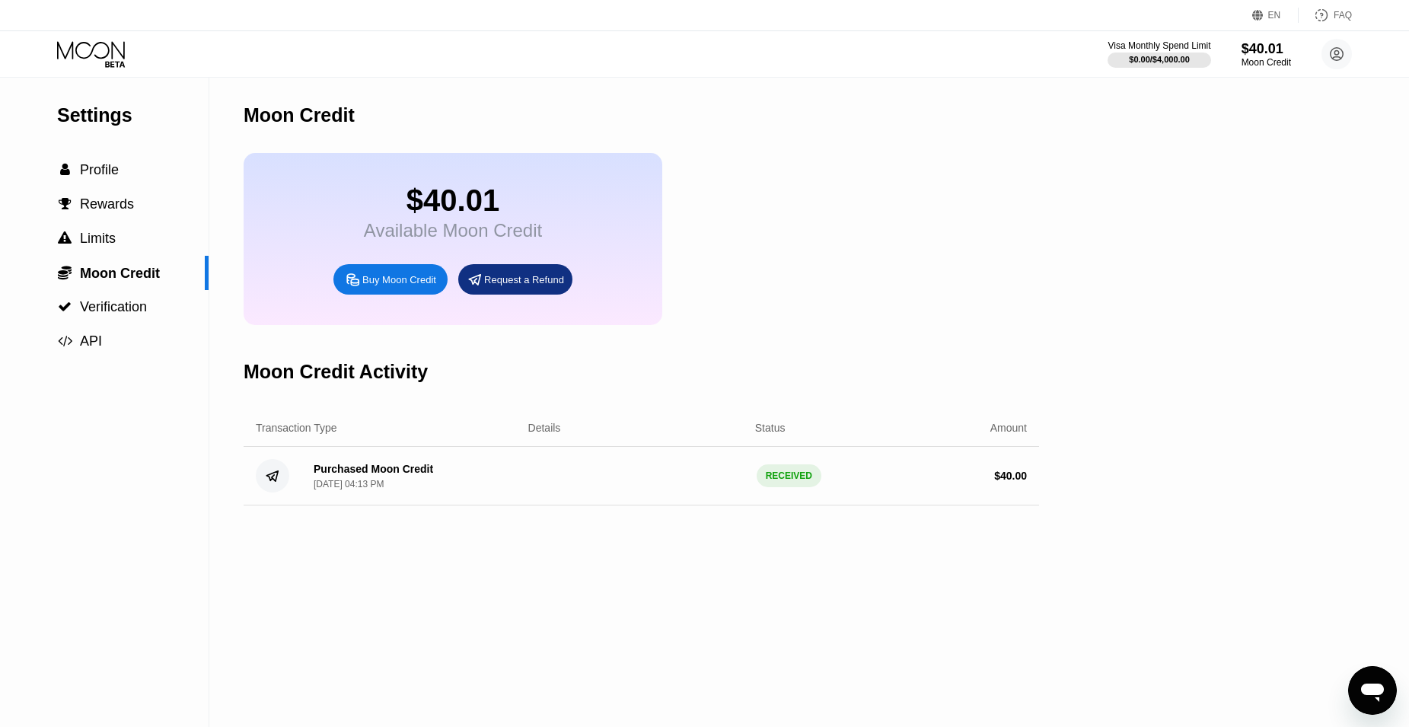
click at [98, 53] on icon at bounding box center [92, 54] width 71 height 27
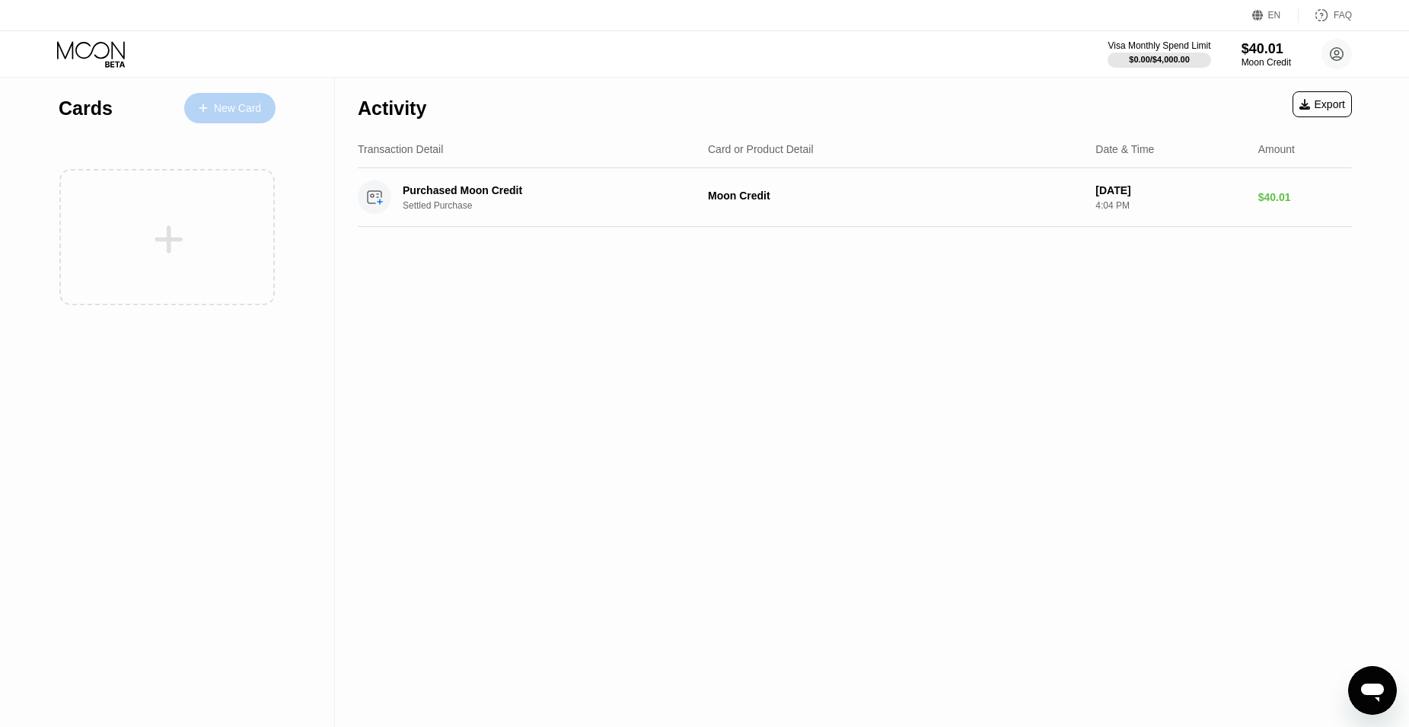
click at [234, 107] on div "New Card" at bounding box center [237, 108] width 47 height 13
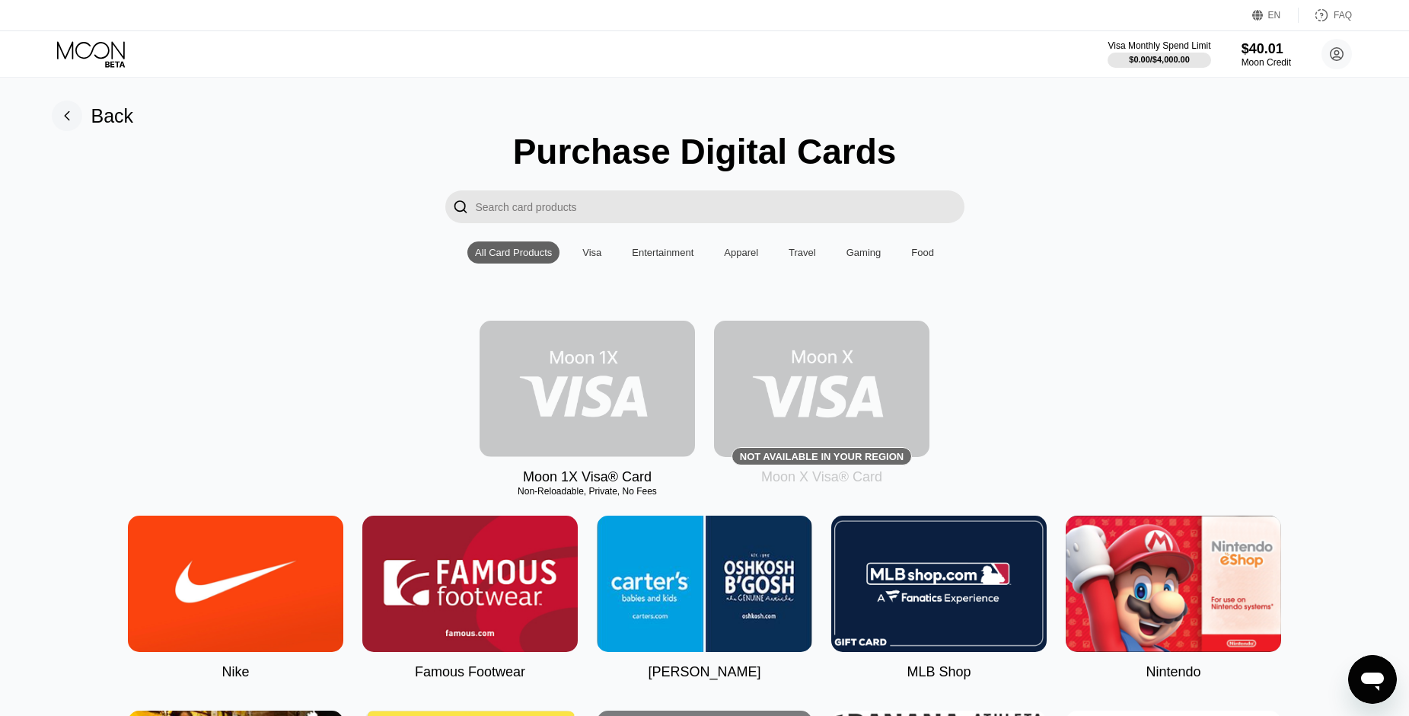
click at [591, 406] on img at bounding box center [587, 388] width 215 height 136
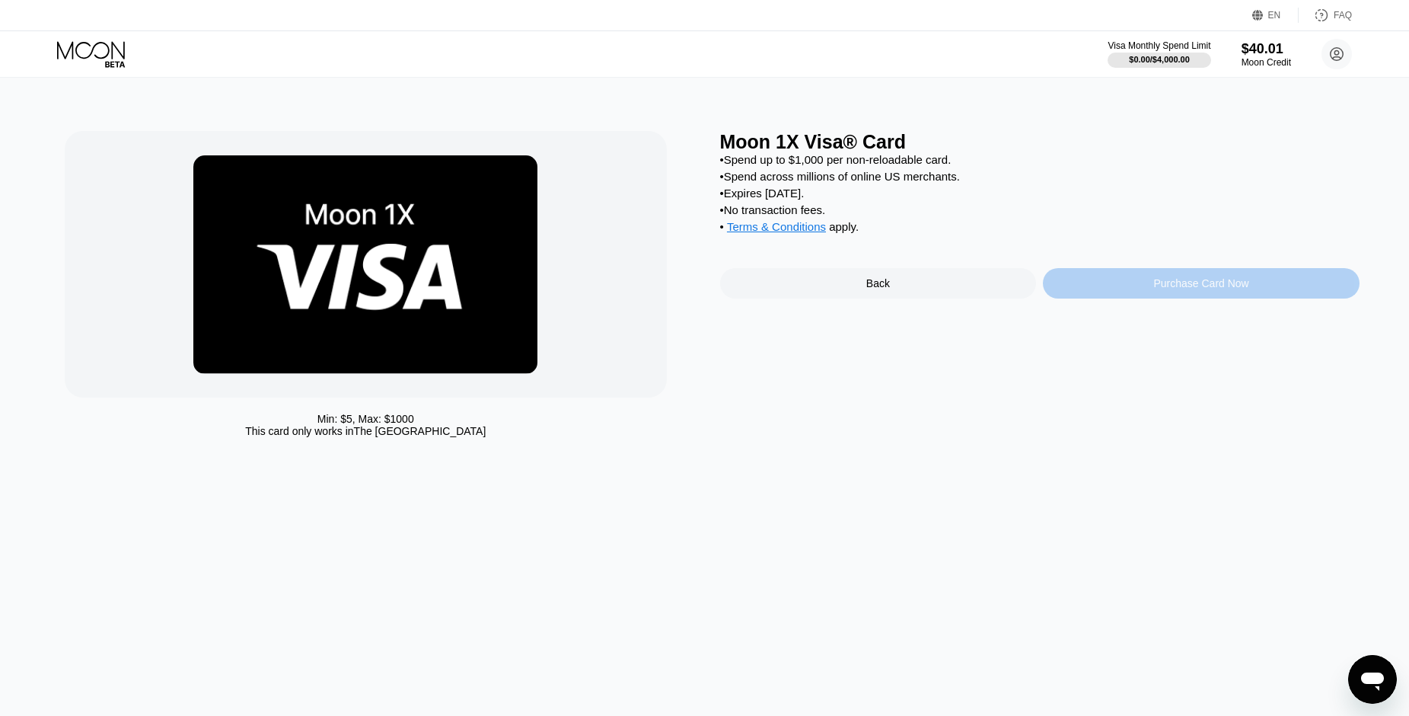
click at [1190, 289] on div "Purchase Card Now" at bounding box center [1200, 283] width 95 height 12
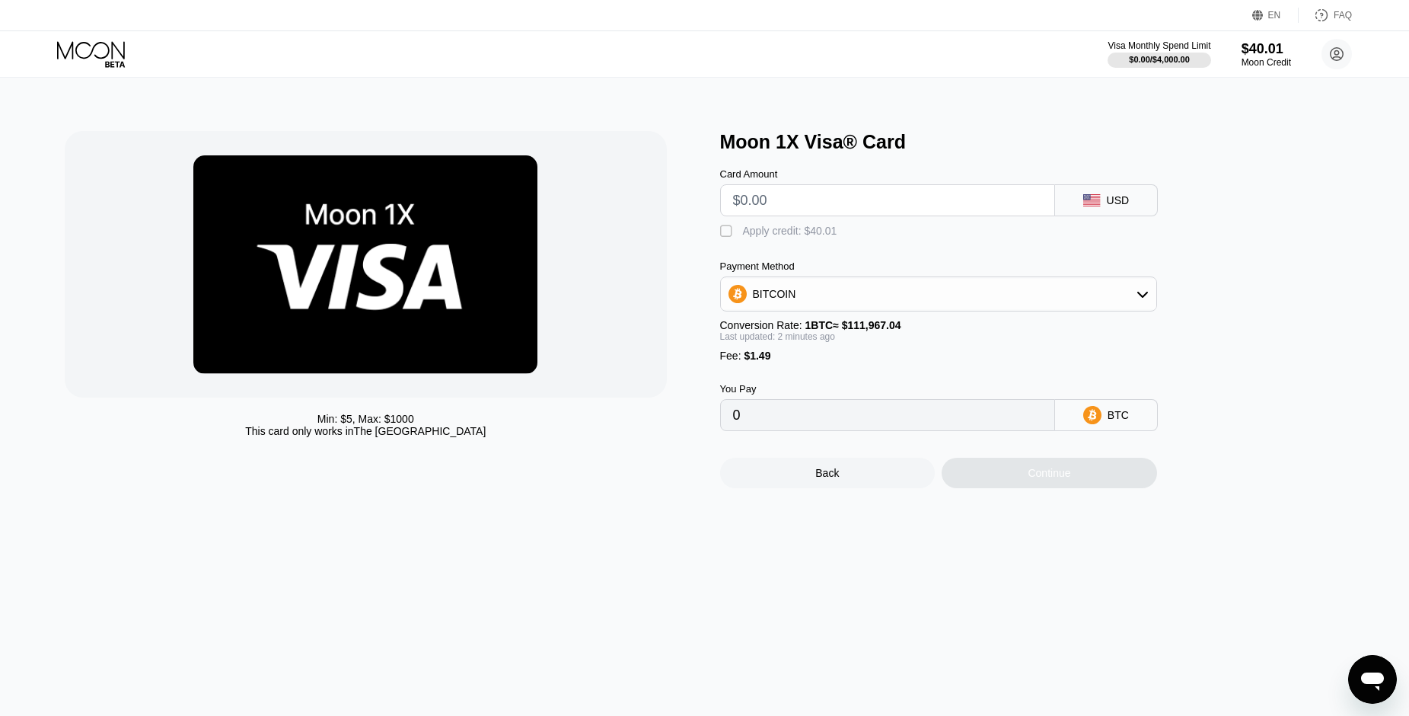
click at [728, 234] on div "" at bounding box center [727, 231] width 15 height 15
click at [756, 212] on input "text" at bounding box center [887, 200] width 309 height 30
type input "$29"
click at [1005, 301] on div "BITCOIN" at bounding box center [938, 294] width 435 height 30
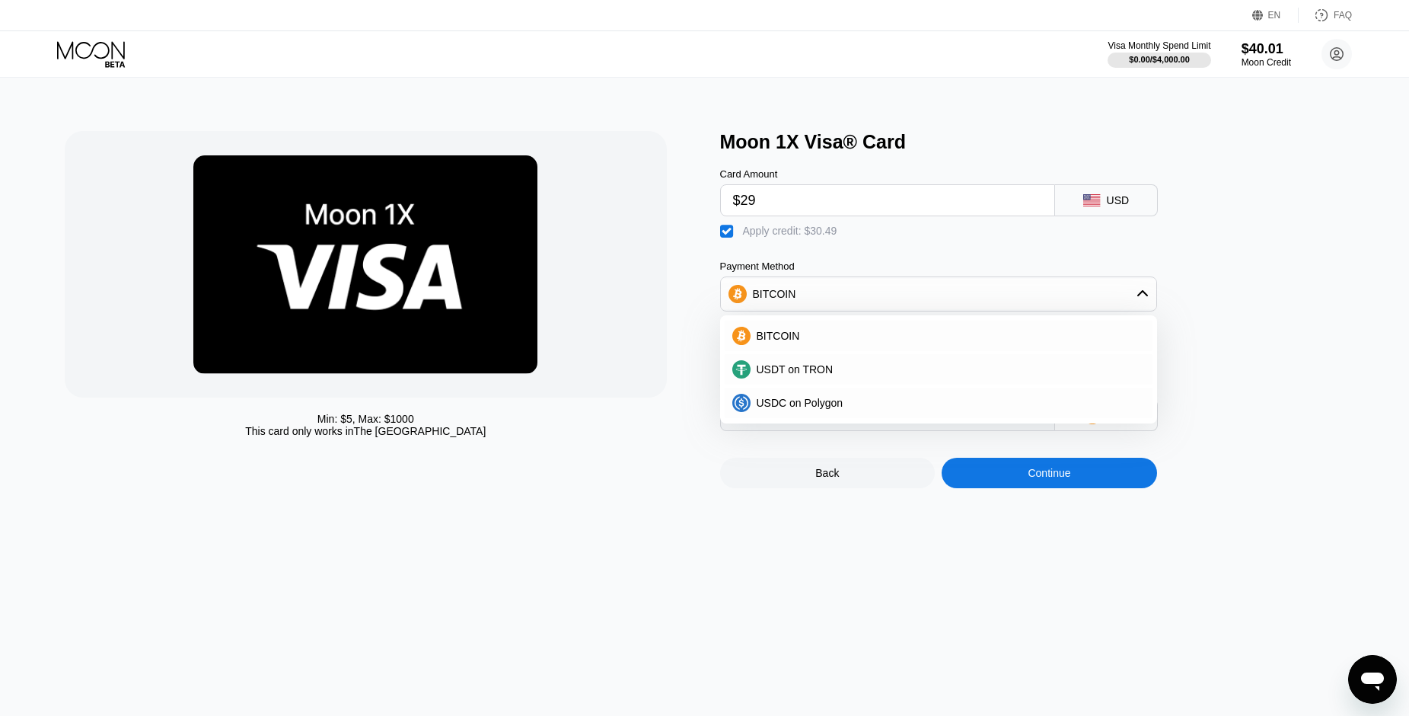
click at [1228, 340] on div "Moon 1X Visa® Card Card Amount $29 USD  Apply credit: $30.49 Payment Method BI…" at bounding box center [1039, 309] width 639 height 357
click at [1254, 315] on div "Moon 1X Visa® Card Card Amount $29 USD  Apply credit: $30.49 Payment Method BI…" at bounding box center [1039, 309] width 639 height 357
click at [1092, 298] on div "BITCOIN" at bounding box center [938, 294] width 435 height 30
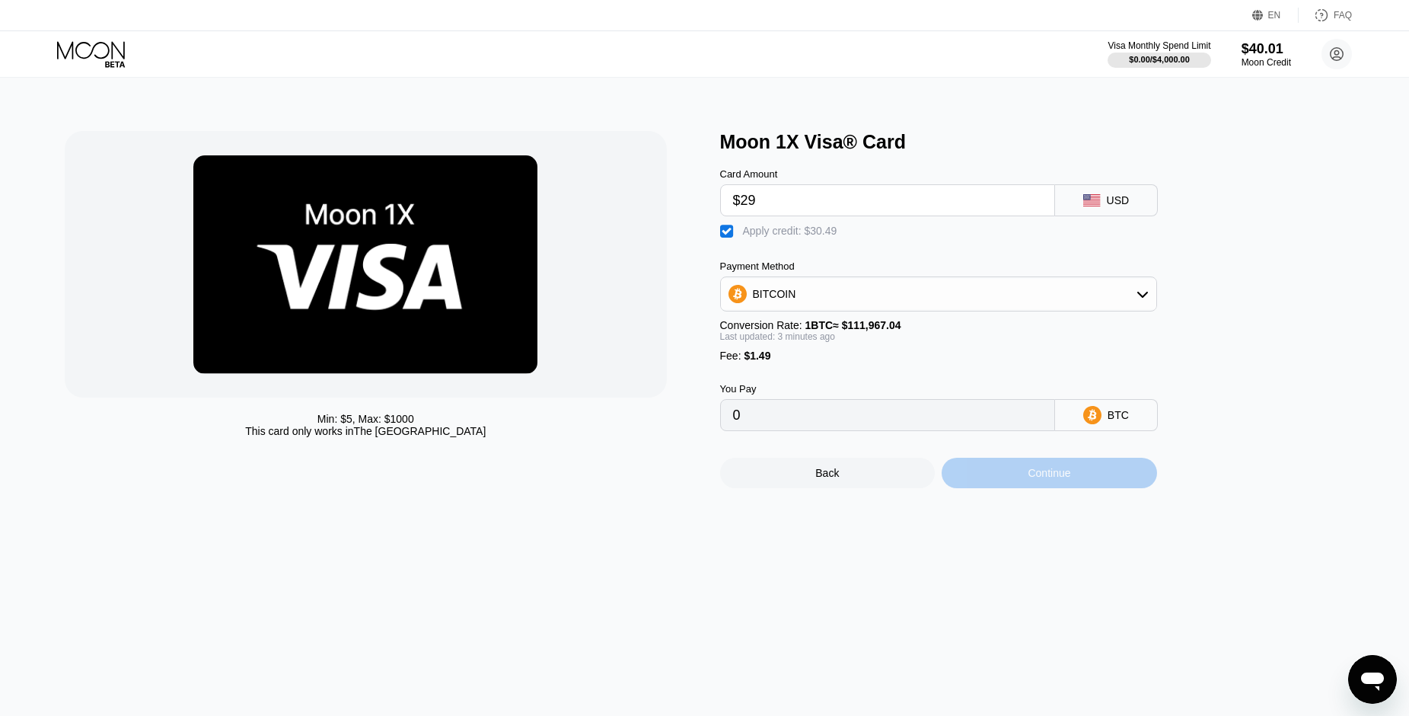
click at [1078, 487] on div "Continue" at bounding box center [1049, 472] width 215 height 30
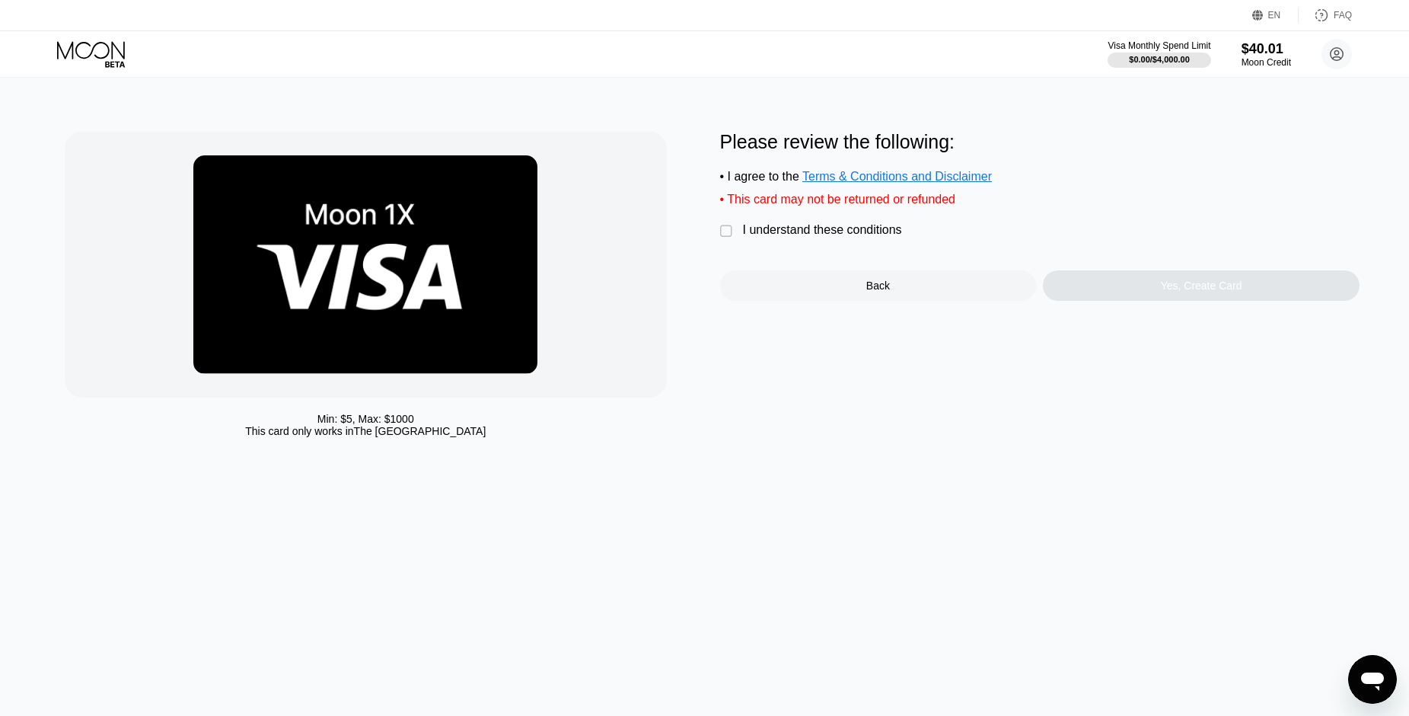
click at [849, 237] on div "I understand these conditions" at bounding box center [822, 230] width 159 height 14
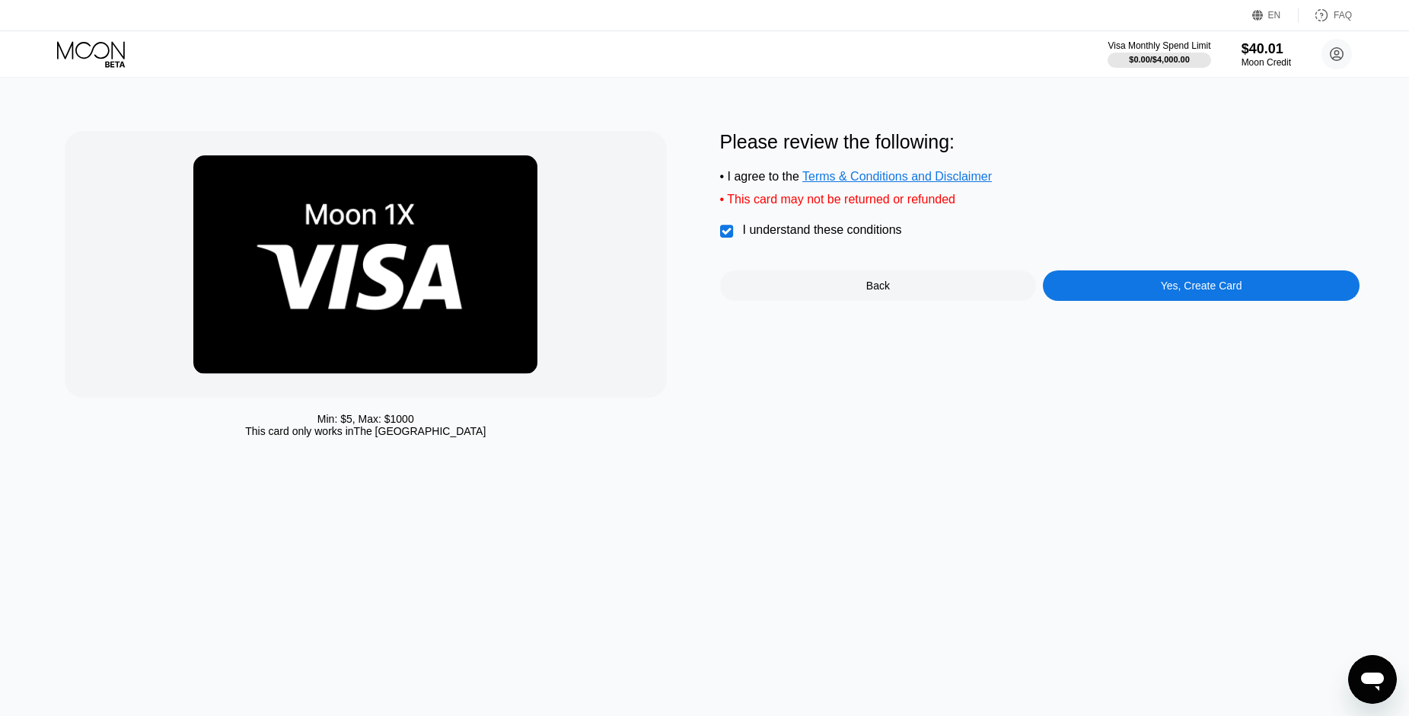
click at [1074, 294] on div "Yes, Create Card" at bounding box center [1201, 285] width 317 height 30
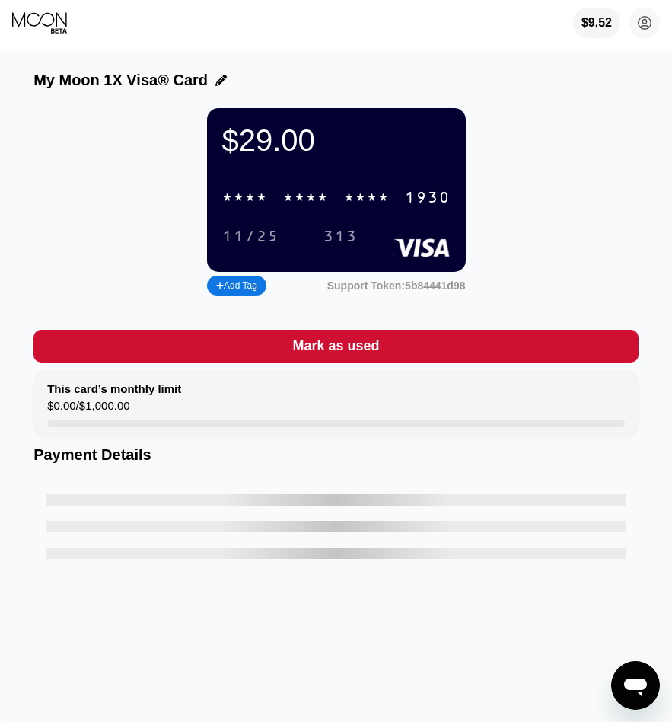
click at [330, 206] on div "* * * * * * * * * * * * 1930" at bounding box center [336, 197] width 247 height 31
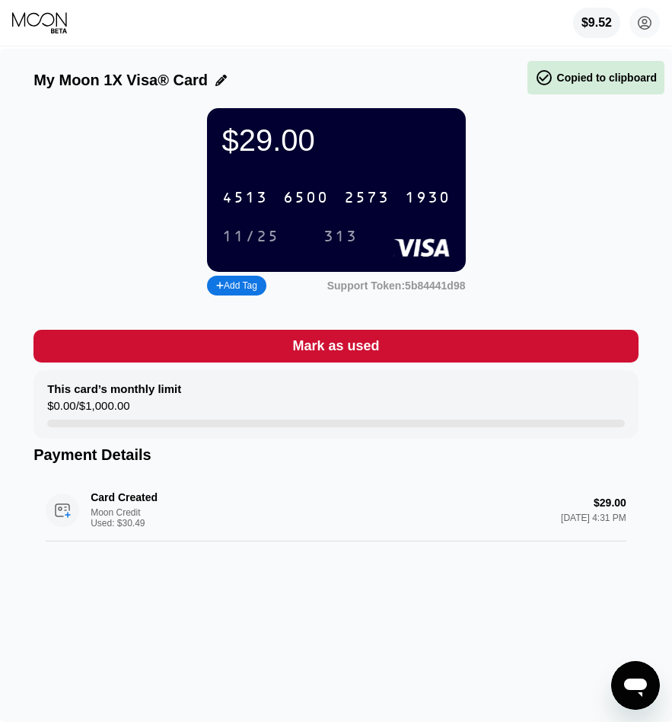
click at [269, 242] on div "11/25" at bounding box center [250, 237] width 57 height 18
click at [345, 245] on div "313" at bounding box center [341, 237] width 34 height 18
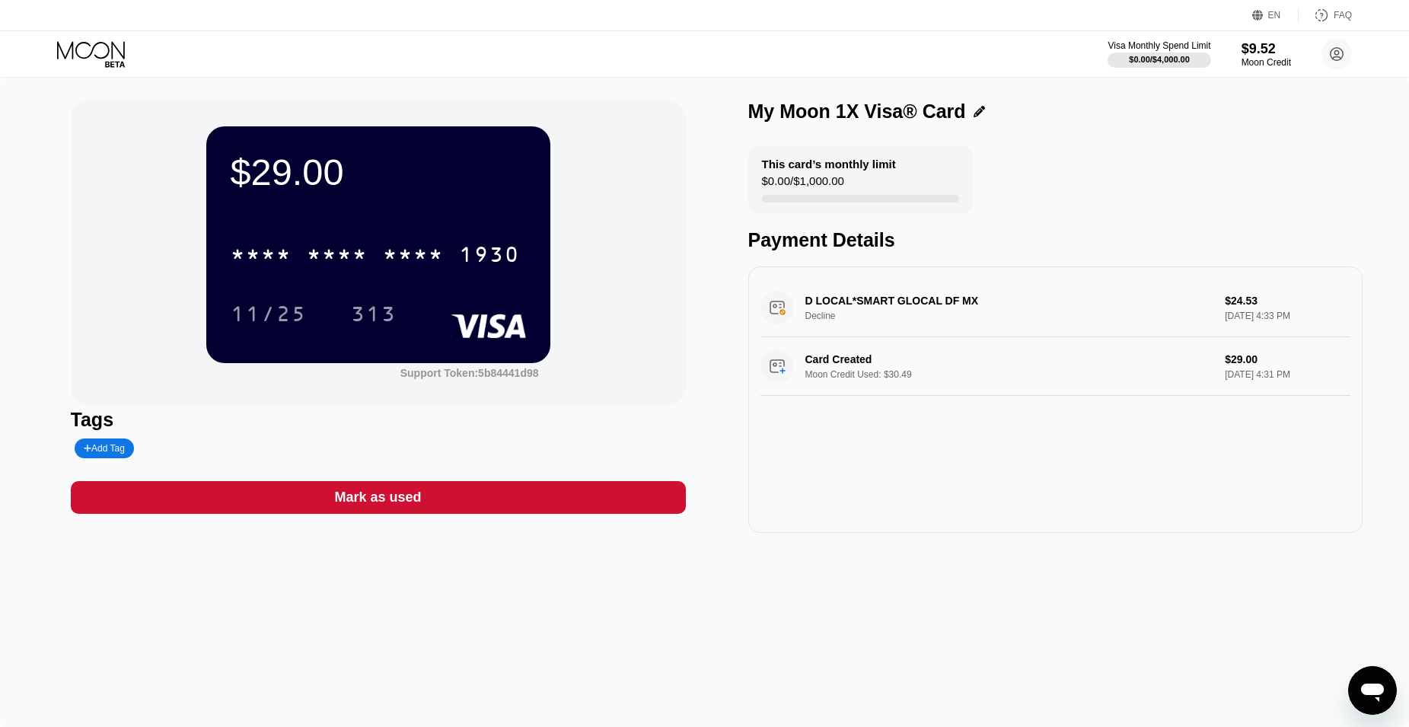
click at [683, 306] on div "D LOCAL*SMART GLOCAL DF MX Decline $24.53 [DATE] 4:33 PM" at bounding box center [1055, 308] width 591 height 59
click at [683, 324] on div "D LOCAL*SMART GLOCAL DF MX Decline $24.53 [DATE] 4:33 PM" at bounding box center [1055, 308] width 591 height 59
click at [683, 317] on div "D LOCAL*SMART GLOCAL DF MX Decline $24.53 [DATE] 4:33 PM" at bounding box center [1055, 308] width 591 height 59
click at [683, 311] on div "D LOCAL*SMART GLOCAL DF MX Decline $24.53 [DATE] 4:33 PM" at bounding box center [1055, 308] width 591 height 59
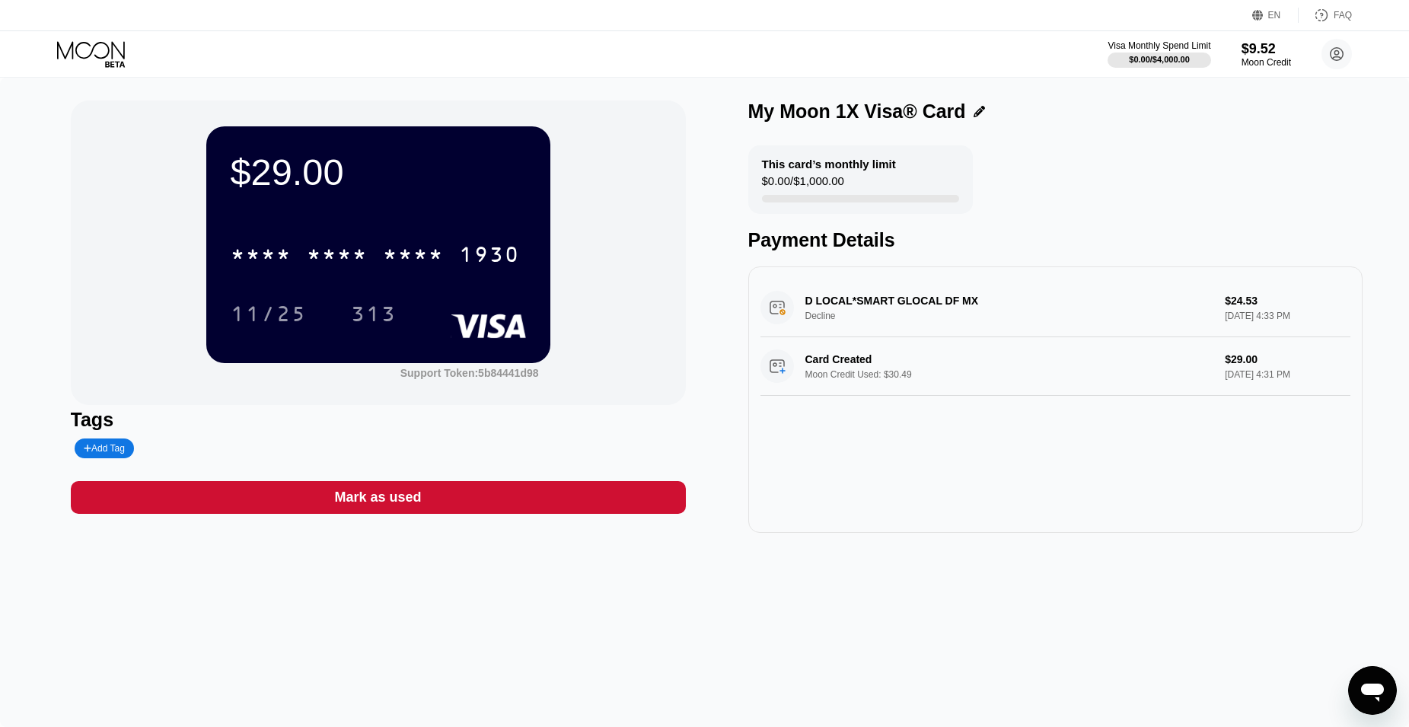
click at [683, 311] on div "D LOCAL*SMART GLOCAL DF MX Decline $24.53 [DATE] 4:33 PM" at bounding box center [1055, 308] width 591 height 59
